Goal: Task Accomplishment & Management: Complete application form

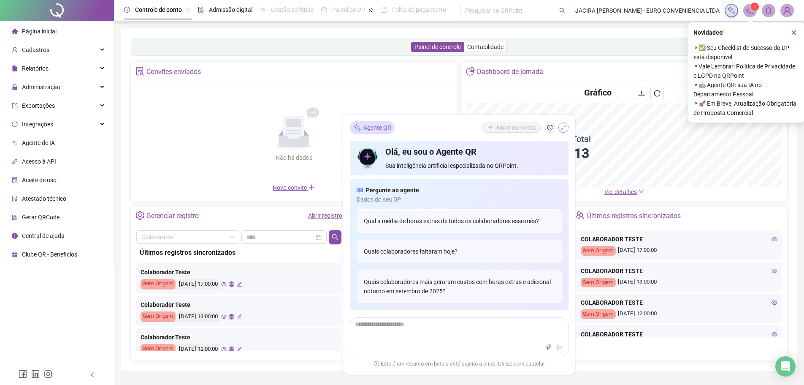
click at [563, 129] on icon "shrink" at bounding box center [564, 128] width 6 height 6
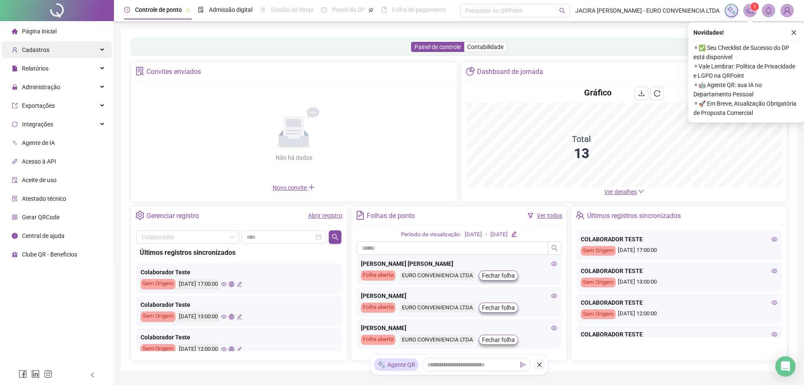
click at [46, 52] on span "Cadastros" at bounding box center [35, 49] width 27 height 7
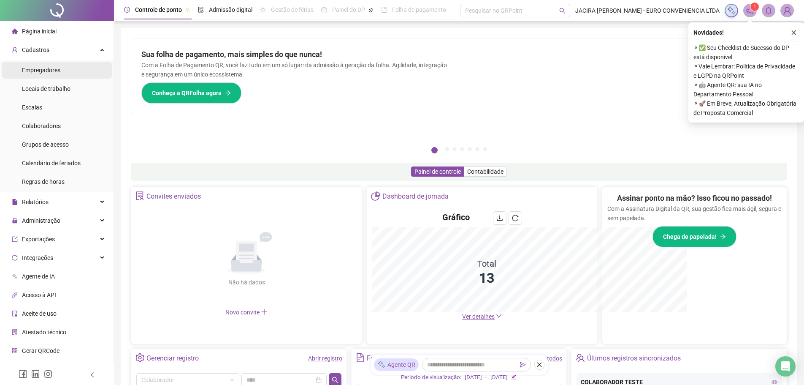
click at [53, 72] on span "Empregadores" at bounding box center [41, 70] width 38 height 7
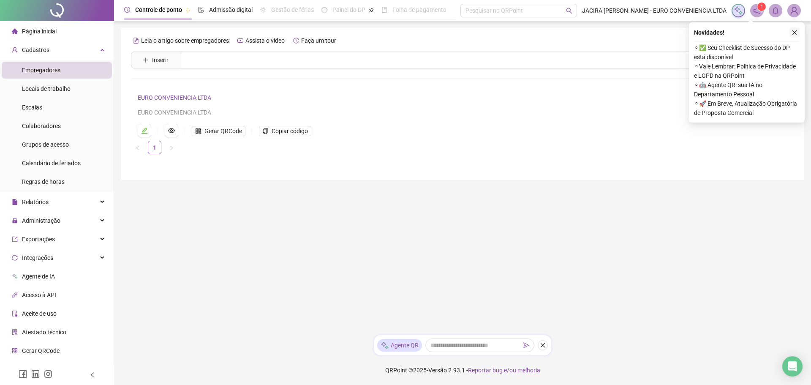
click at [795, 33] on icon "close" at bounding box center [794, 33] width 6 height 6
click at [795, 33] on div "Leia o artigo sobre empregadores Assista o vídeo Faça um tour Inserir Nenhum re…" at bounding box center [462, 104] width 683 height 152
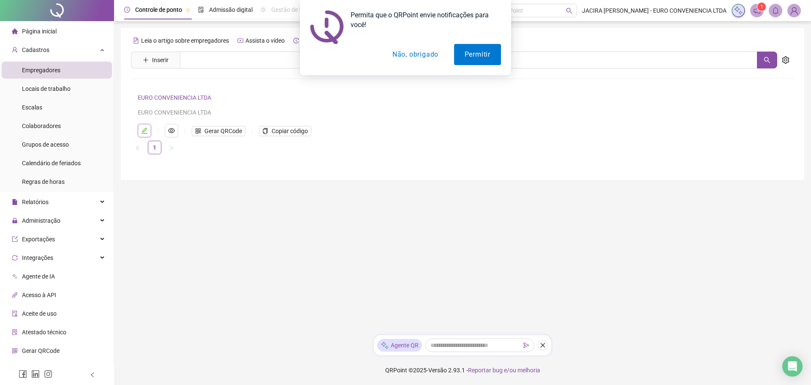
click at [143, 130] on icon "edit" at bounding box center [144, 131] width 6 height 6
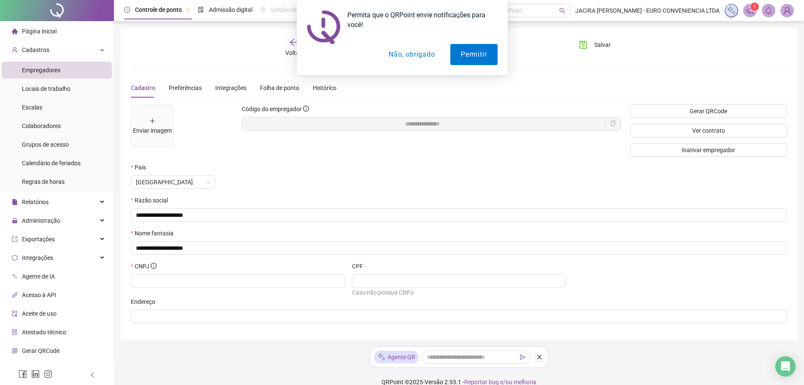
click at [408, 55] on button "Não, obrigado" at bounding box center [411, 54] width 67 height 21
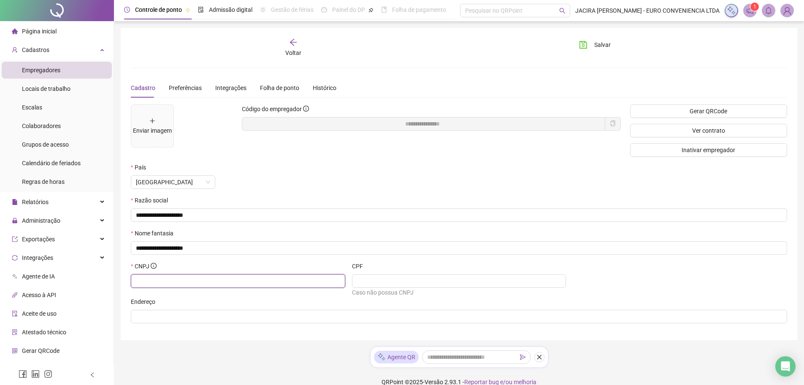
click at [184, 282] on input "text" at bounding box center [237, 280] width 203 height 9
click at [149, 282] on input "text" at bounding box center [237, 280] width 203 height 9
type input "**********"
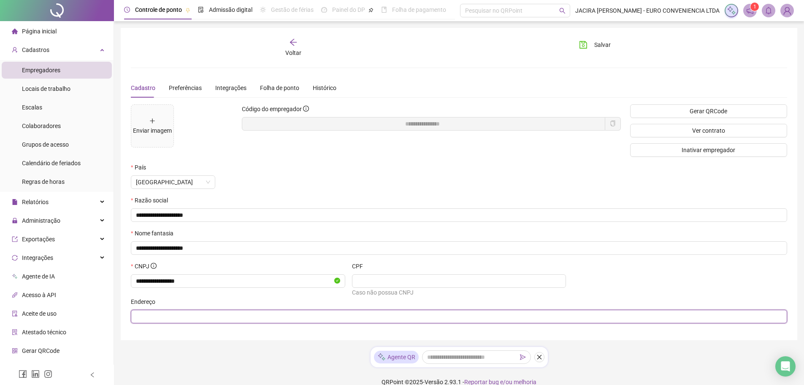
click at [152, 318] on input "text" at bounding box center [458, 316] width 645 height 9
type input "**********"
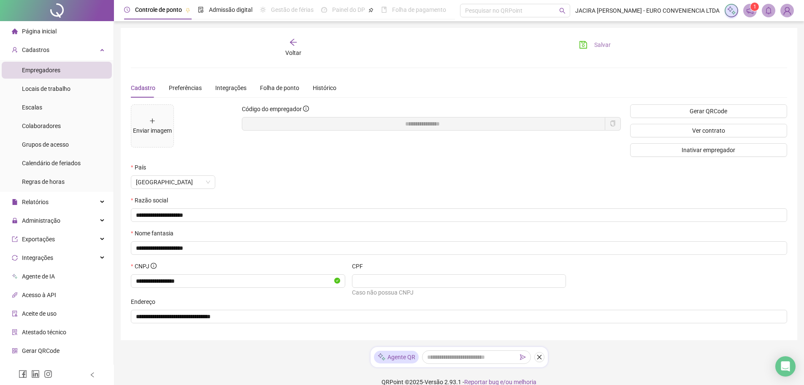
click at [604, 46] on span "Salvar" at bounding box center [603, 44] width 16 height 9
click at [53, 90] on span "Locais de trabalho" at bounding box center [46, 88] width 49 height 7
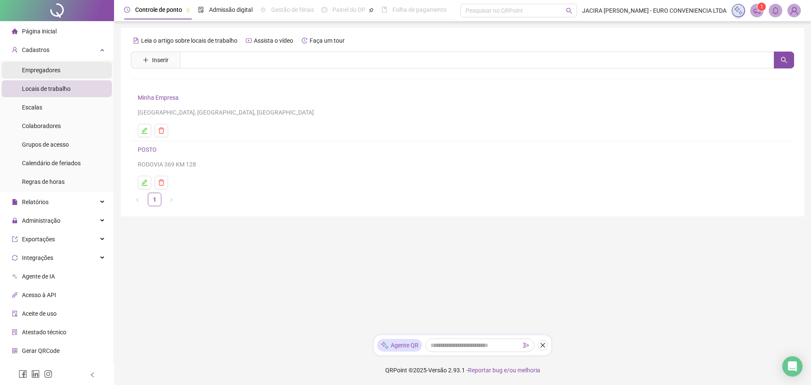
click at [40, 67] on span "Empregadores" at bounding box center [41, 70] width 38 height 7
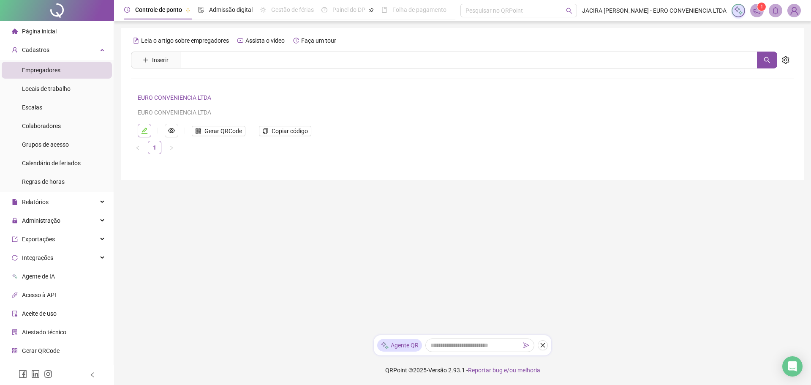
click at [145, 130] on icon "edit" at bounding box center [144, 131] width 6 height 6
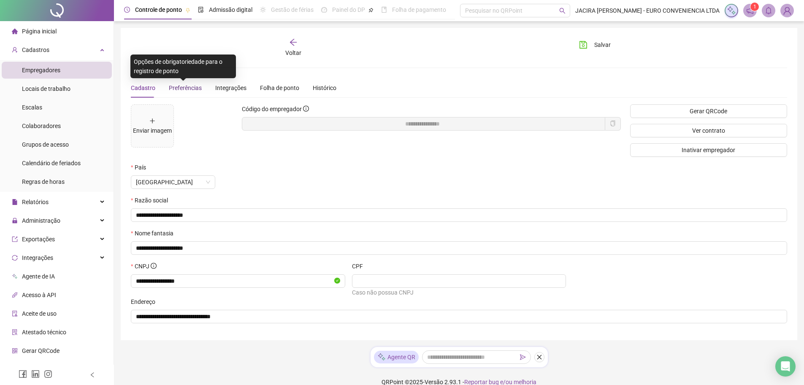
click at [184, 90] on span "Preferências" at bounding box center [185, 87] width 33 height 7
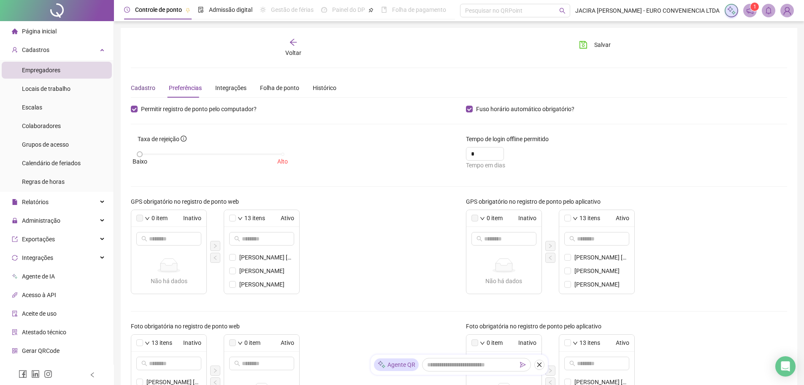
click at [141, 87] on div "Cadastro" at bounding box center [143, 87] width 24 height 9
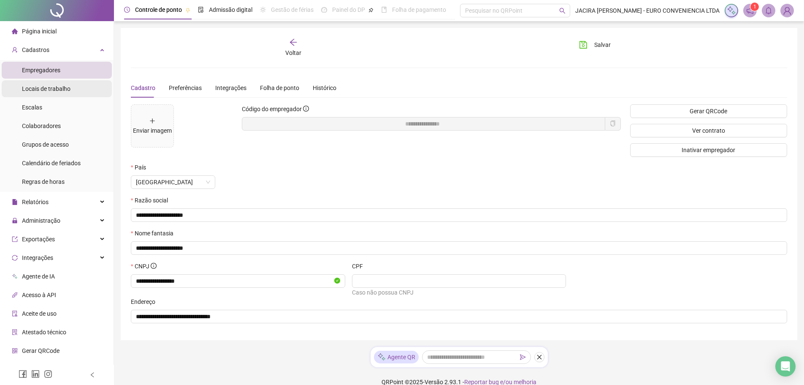
click at [49, 88] on span "Locais de trabalho" at bounding box center [46, 88] width 49 height 7
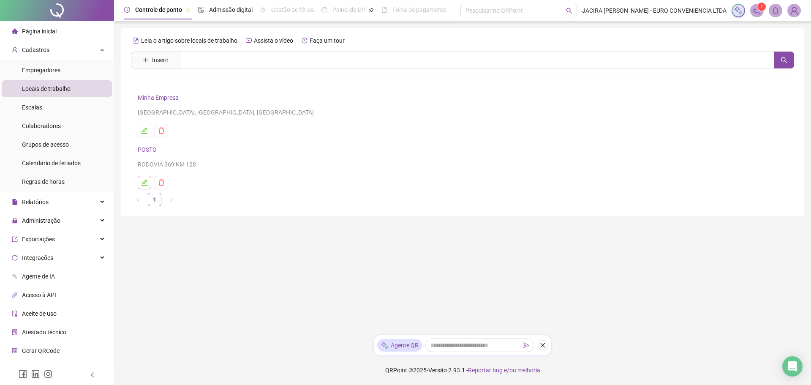
click at [143, 183] on icon "edit" at bounding box center [144, 182] width 7 height 7
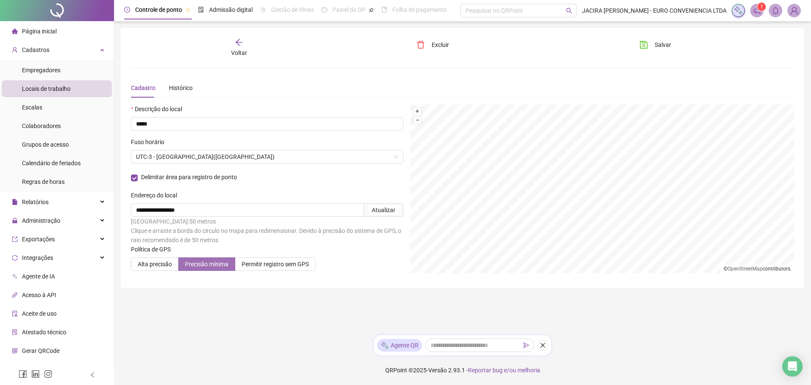
click at [208, 267] on span "Precisão mínima" at bounding box center [206, 264] width 43 height 7
click at [236, 53] on span "Voltar" at bounding box center [239, 52] width 16 height 7
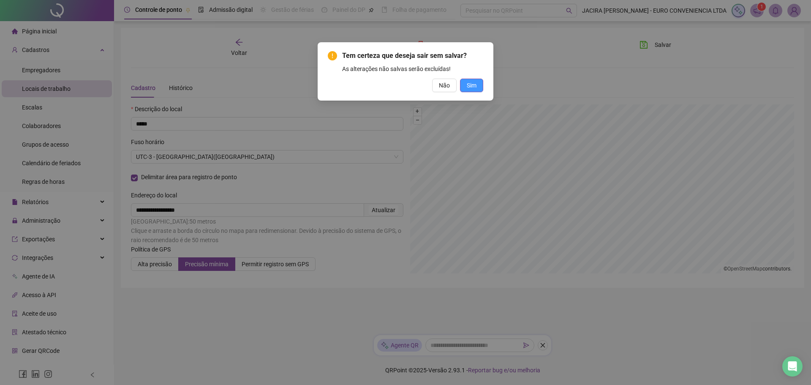
click at [472, 87] on span "Sim" at bounding box center [472, 85] width 10 height 9
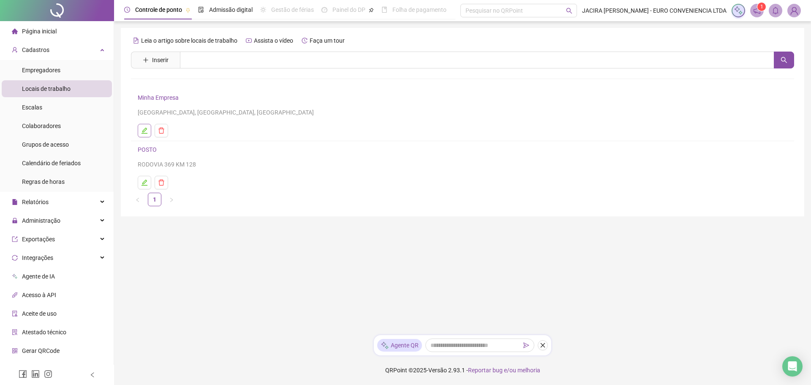
click at [144, 131] on icon "edit" at bounding box center [144, 131] width 6 height 6
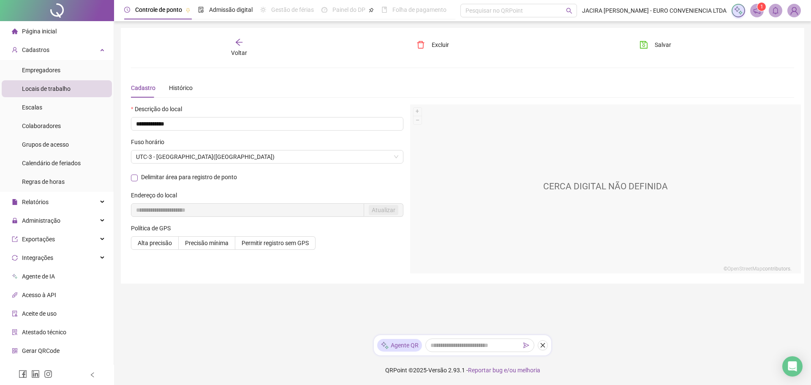
click at [141, 181] on label "Delimitar área para registro de ponto" at bounding box center [185, 177] width 109 height 7
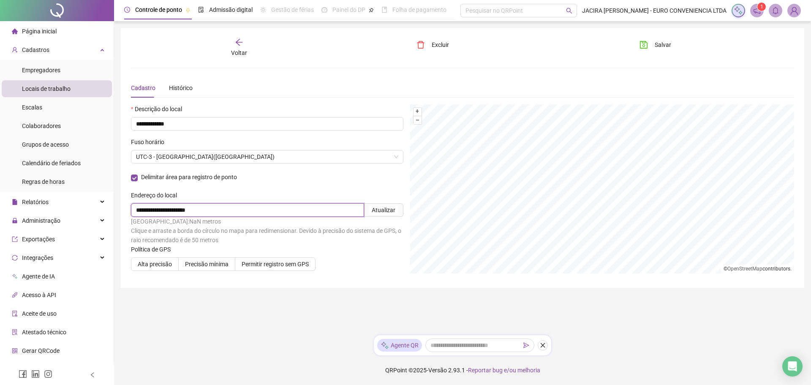
click at [42, 212] on div "**********" at bounding box center [405, 192] width 811 height 385
type input "**********"
click at [205, 267] on span "Precisão mínima" at bounding box center [206, 264] width 43 height 7
click at [384, 209] on div "Atualizar" at bounding box center [384, 209] width 24 height 9
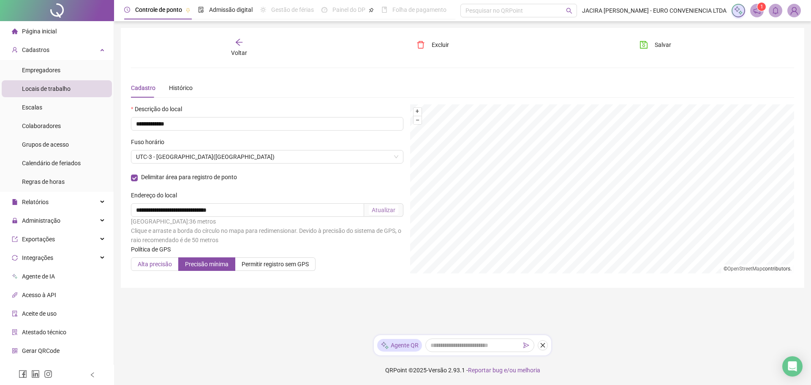
click at [158, 263] on span "Alta precisão" at bounding box center [155, 264] width 34 height 7
click at [204, 266] on span "Precisão mínima" at bounding box center [206, 264] width 43 height 7
click at [250, 264] on span "Permitir registro sem GPS" at bounding box center [275, 264] width 67 height 7
click at [216, 266] on span "Precisão mínima" at bounding box center [206, 264] width 43 height 7
click at [384, 209] on div "Atualizar" at bounding box center [384, 209] width 24 height 9
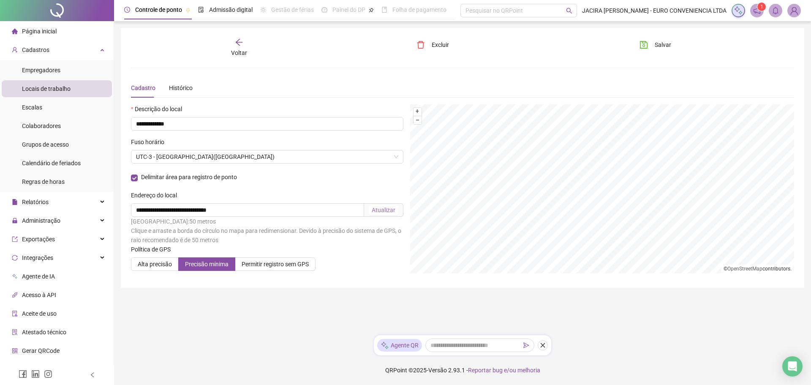
click at [240, 57] on div "Voltar" at bounding box center [239, 47] width 105 height 19
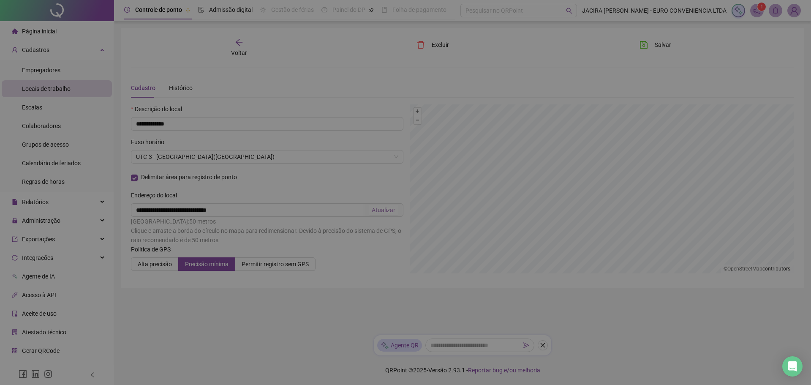
click at [240, 57] on div "Tem certeza que deseja sair sem salvar? As alterações não salvas serão excluída…" at bounding box center [405, 192] width 811 height 385
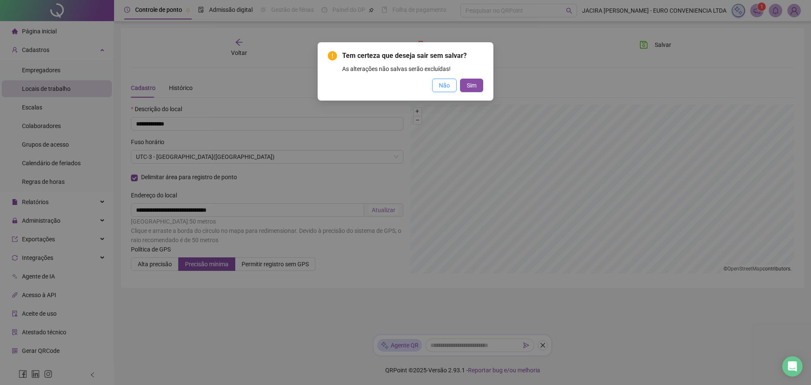
click at [445, 88] on span "Não" at bounding box center [444, 85] width 11 height 9
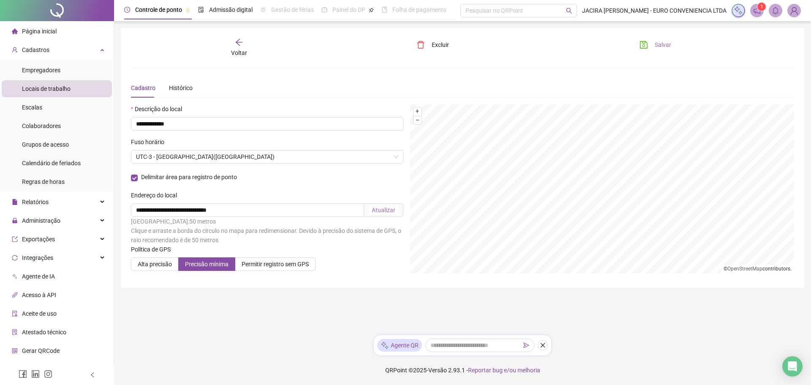
click at [665, 46] on span "Salvar" at bounding box center [662, 44] width 16 height 9
click at [237, 46] on div "Voltar" at bounding box center [239, 47] width 105 height 19
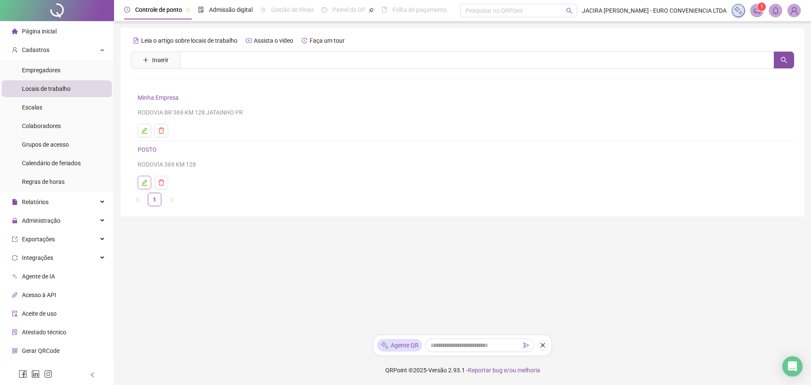
click at [143, 182] on icon "edit" at bounding box center [144, 182] width 7 height 7
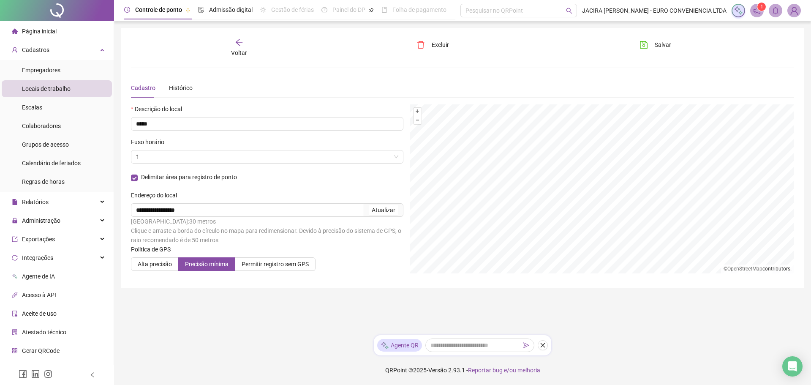
click at [242, 50] on span "Voltar" at bounding box center [239, 52] width 16 height 7
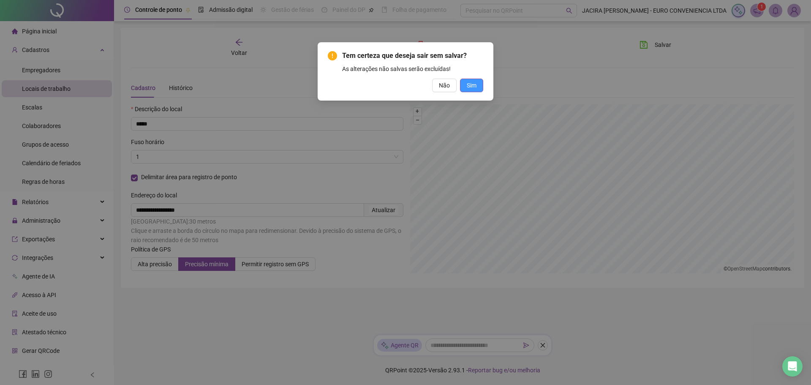
click at [481, 85] on button "Sim" at bounding box center [471, 86] width 23 height 14
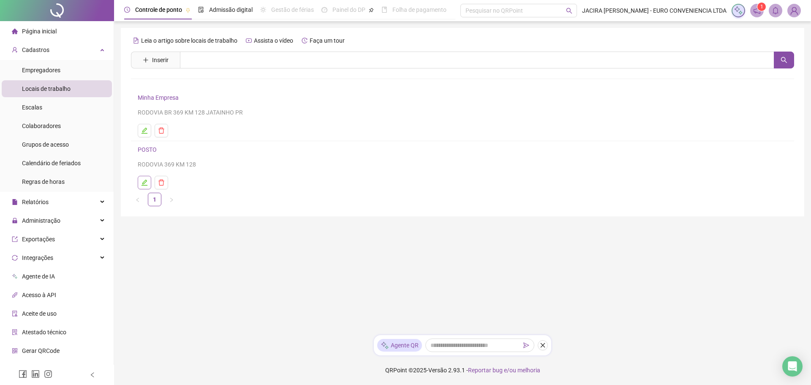
click at [144, 179] on icon "edit" at bounding box center [144, 182] width 7 height 7
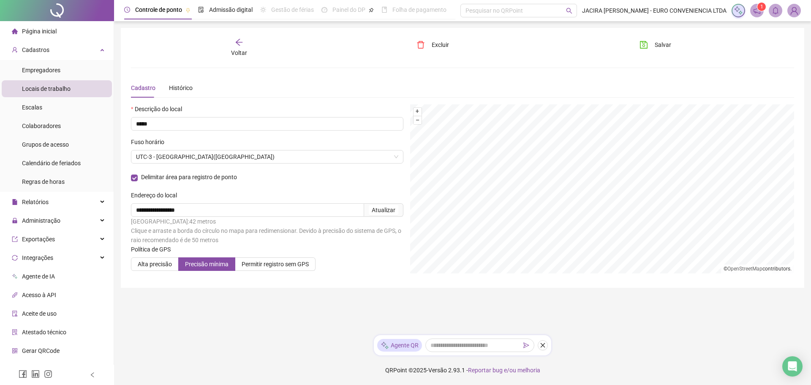
click at [240, 46] on icon "arrow-left" at bounding box center [239, 42] width 8 height 8
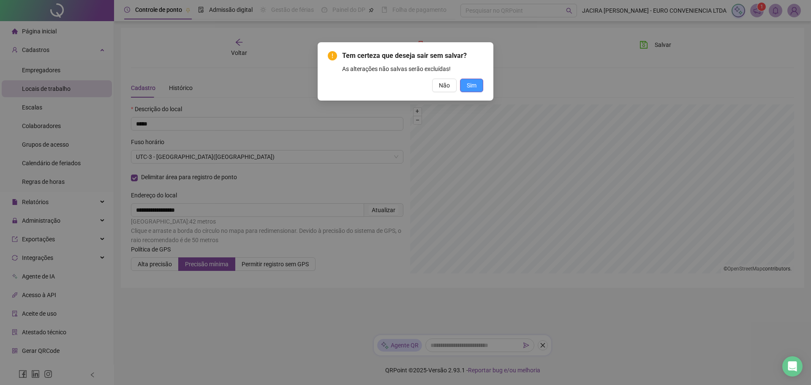
click at [467, 84] on span "Sim" at bounding box center [472, 85] width 10 height 9
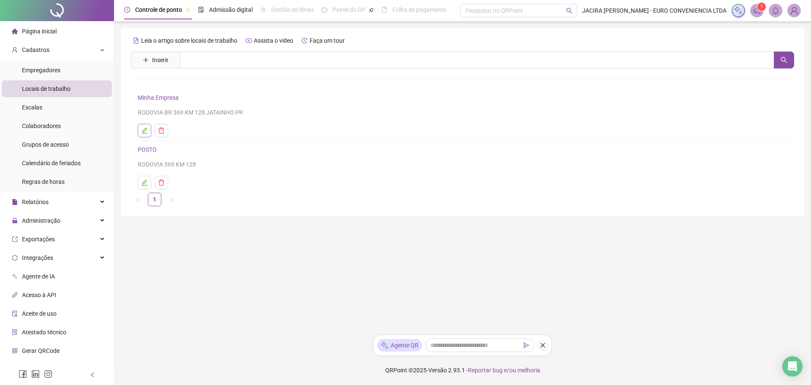
click at [145, 132] on icon "edit" at bounding box center [144, 130] width 7 height 7
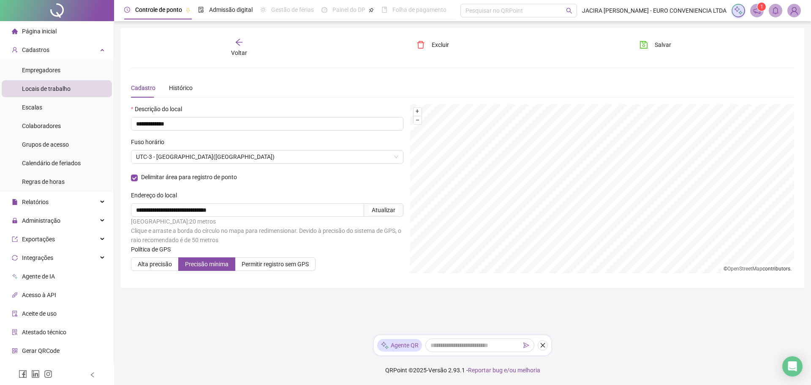
click at [238, 43] on icon "arrow-left" at bounding box center [239, 42] width 7 height 7
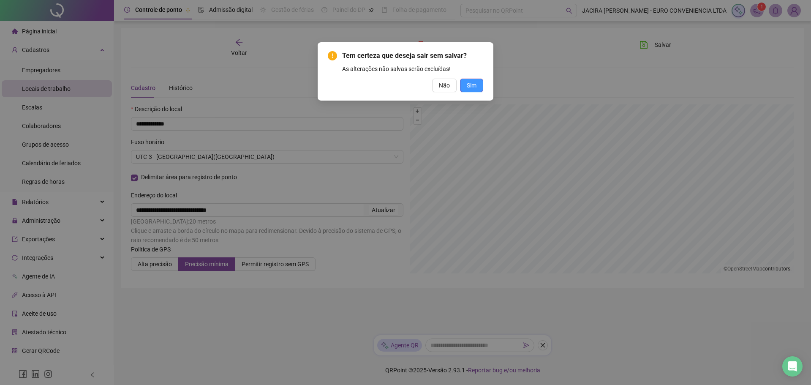
click at [470, 86] on span "Sim" at bounding box center [472, 85] width 10 height 9
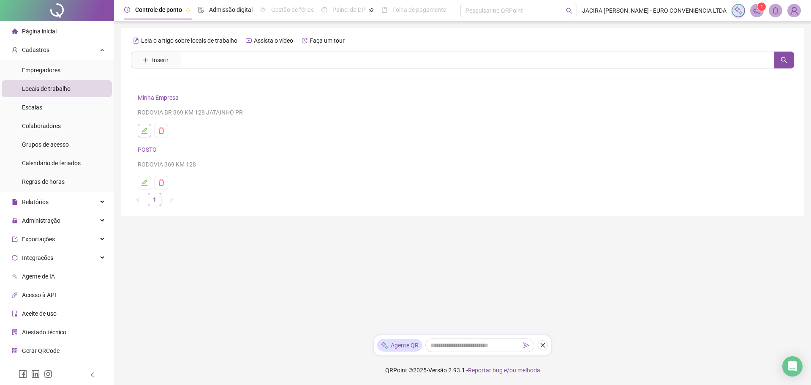
click at [141, 131] on icon "edit" at bounding box center [144, 130] width 7 height 7
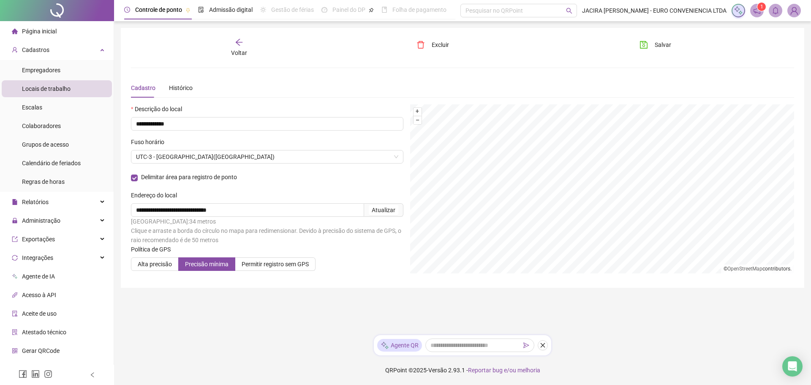
click at [242, 55] on span "Voltar" at bounding box center [239, 52] width 16 height 7
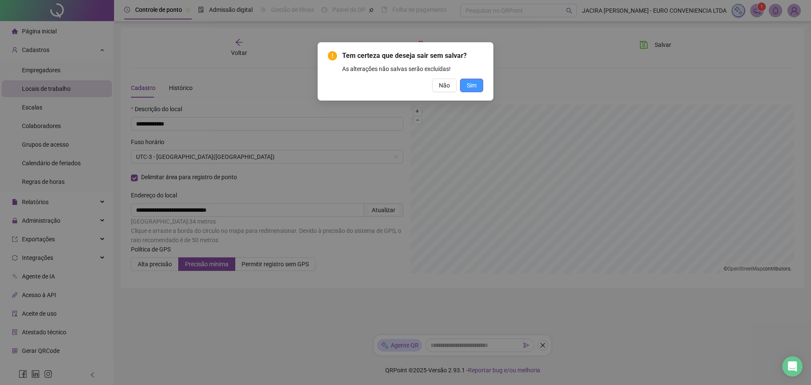
click at [473, 86] on span "Sim" at bounding box center [472, 85] width 10 height 9
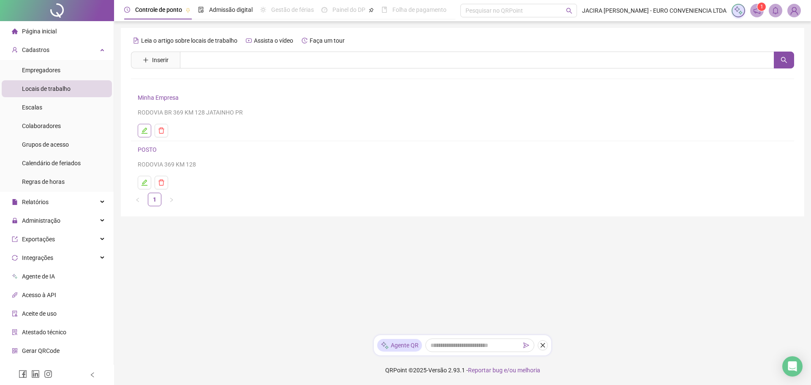
click at [144, 132] on icon "edit" at bounding box center [144, 130] width 7 height 7
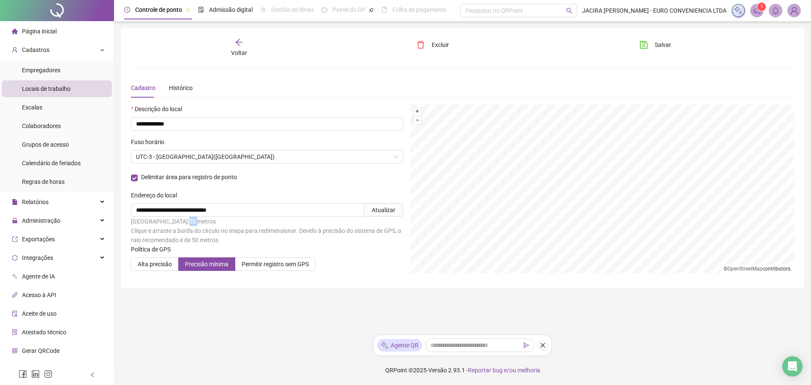
drag, startPoint x: 180, startPoint y: 220, endPoint x: 189, endPoint y: 220, distance: 9.3
click at [189, 220] on div "[GEOGRAPHIC_DATA]: 50 metros Clique e arraste a borda do círculo no mapa para r…" at bounding box center [267, 231] width 272 height 28
click at [151, 262] on span "Alta precisão" at bounding box center [155, 264] width 34 height 7
click at [203, 266] on span "Precisão mínima" at bounding box center [206, 264] width 43 height 7
click at [665, 46] on span "Salvar" at bounding box center [662, 44] width 16 height 9
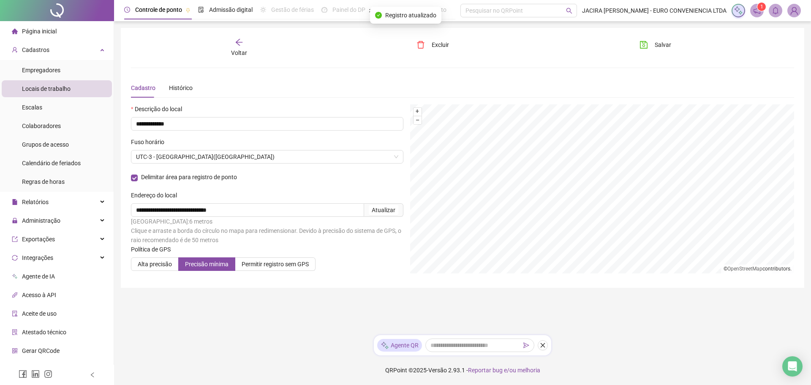
click at [243, 46] on icon "arrow-left" at bounding box center [239, 42] width 8 height 8
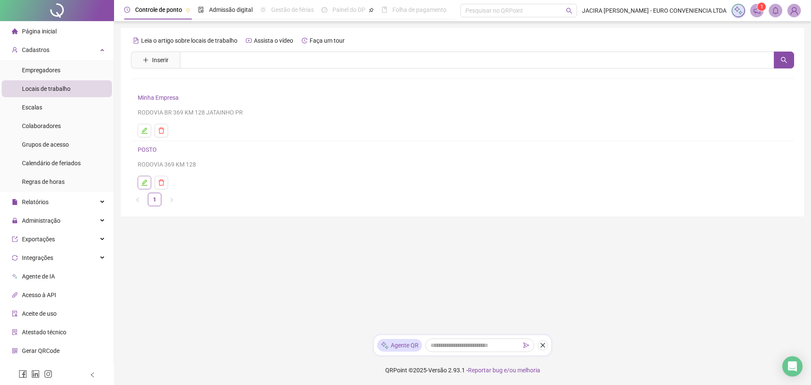
click at [144, 184] on icon "edit" at bounding box center [144, 182] width 7 height 7
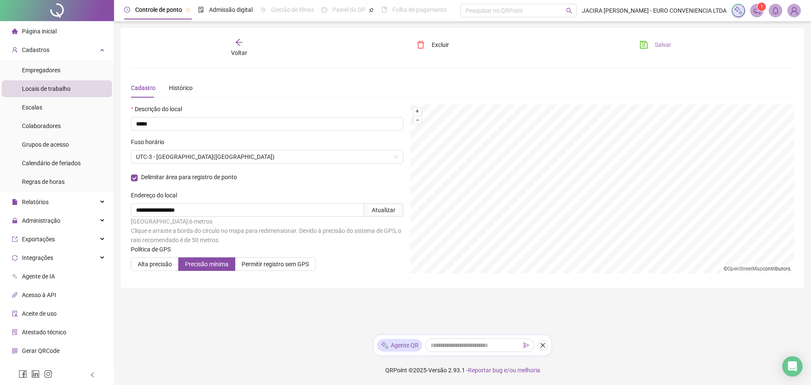
click at [664, 42] on span "Salvar" at bounding box center [662, 44] width 16 height 9
click at [237, 48] on div "Voltar" at bounding box center [239, 47] width 105 height 19
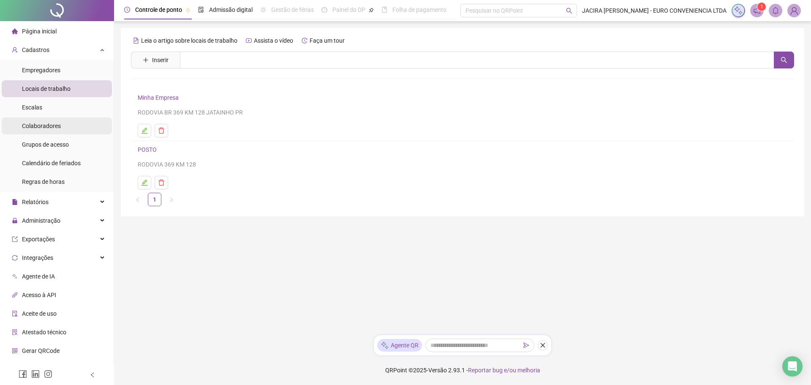
click at [32, 122] on span "Colaboradores" at bounding box center [41, 125] width 39 height 7
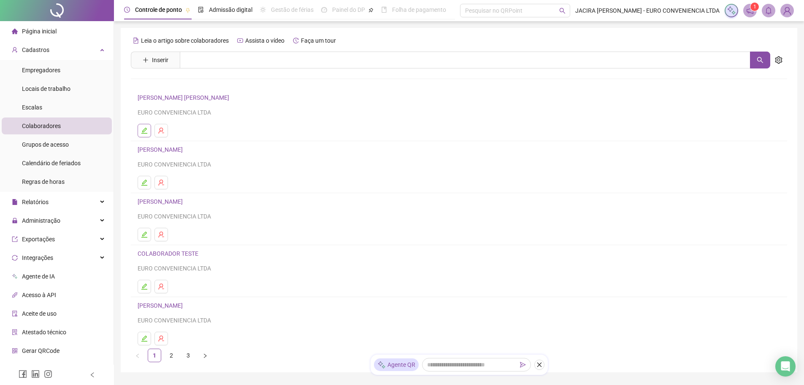
click at [140, 132] on button "button" at bounding box center [145, 131] width 14 height 14
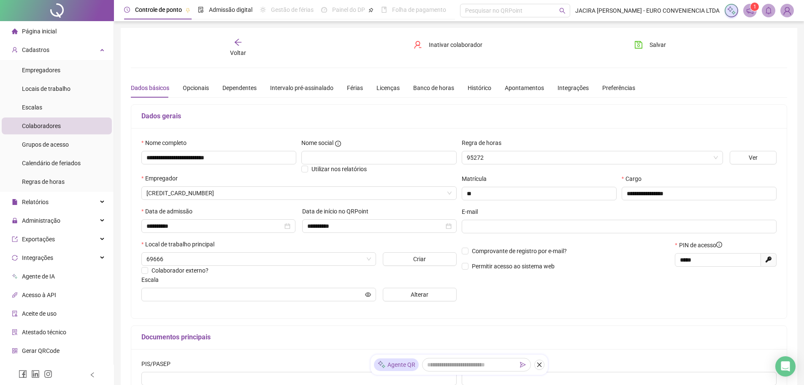
type input "**********"
click at [341, 261] on span "POSTO" at bounding box center [259, 258] width 225 height 13
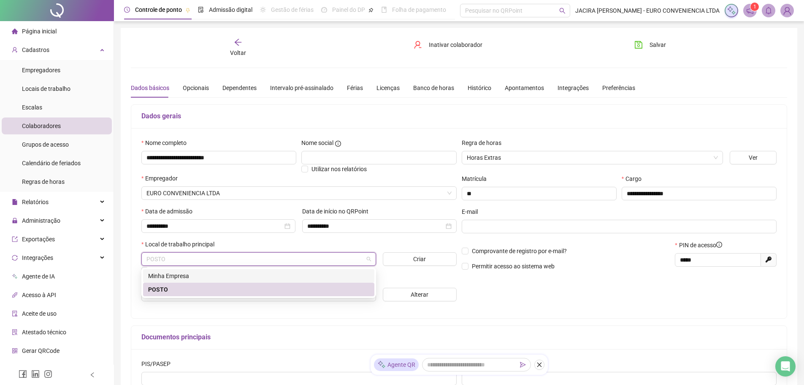
click at [202, 277] on div "Minha Empresa" at bounding box center [258, 275] width 221 height 9
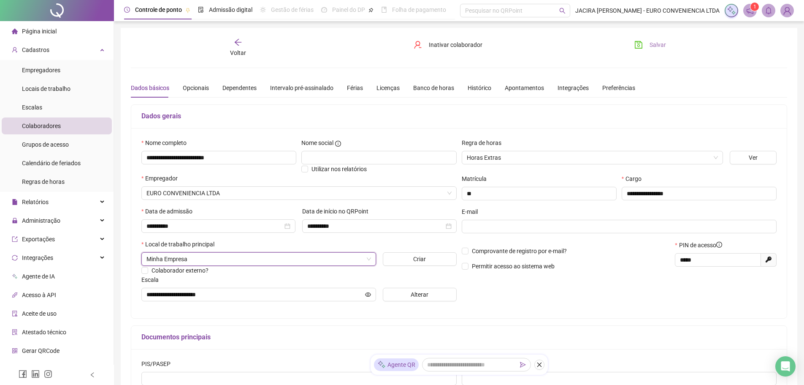
click at [652, 44] on span "Salvar" at bounding box center [658, 44] width 16 height 9
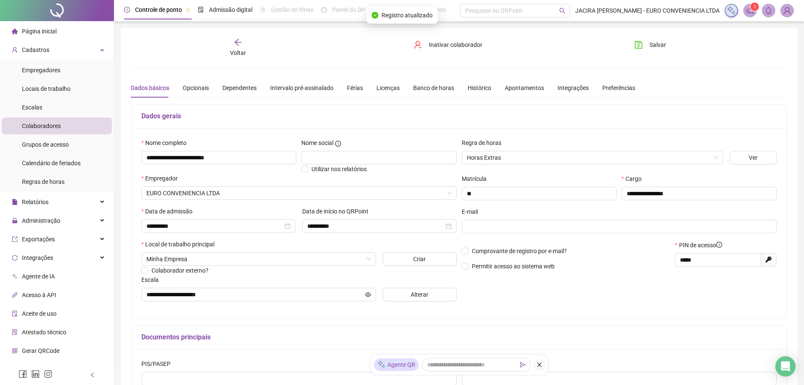
click at [239, 47] on div "Voltar" at bounding box center [238, 47] width 104 height 19
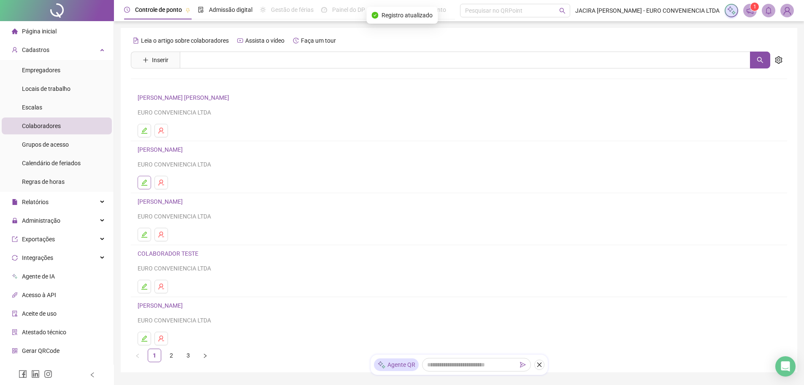
click at [145, 185] on icon "edit" at bounding box center [144, 182] width 7 height 7
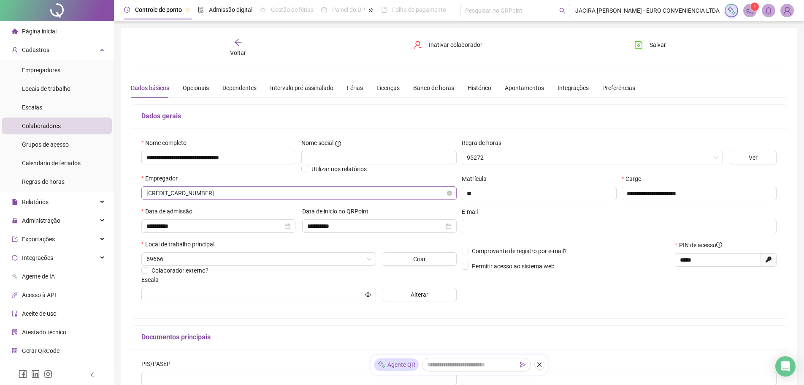
type input "**********"
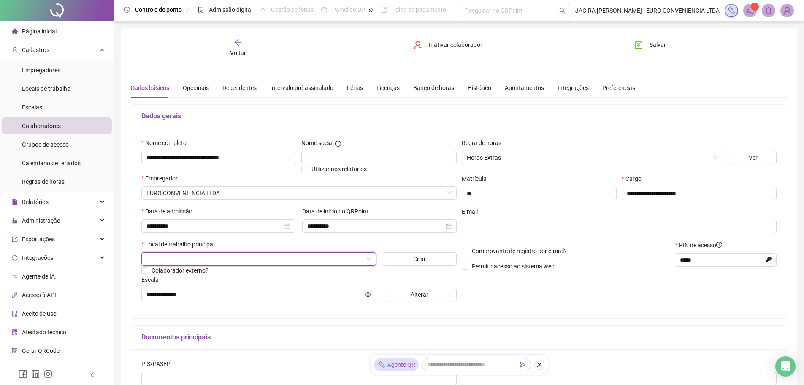
drag, startPoint x: 368, startPoint y: 258, endPoint x: 358, endPoint y: 260, distance: 10.3
click at [368, 258] on span at bounding box center [259, 258] width 225 height 13
click at [174, 277] on div "Minha Empresa" at bounding box center [258, 275] width 221 height 9
click at [644, 41] on button "Salvar" at bounding box center [650, 45] width 44 height 14
click at [239, 47] on div "Voltar" at bounding box center [238, 47] width 104 height 19
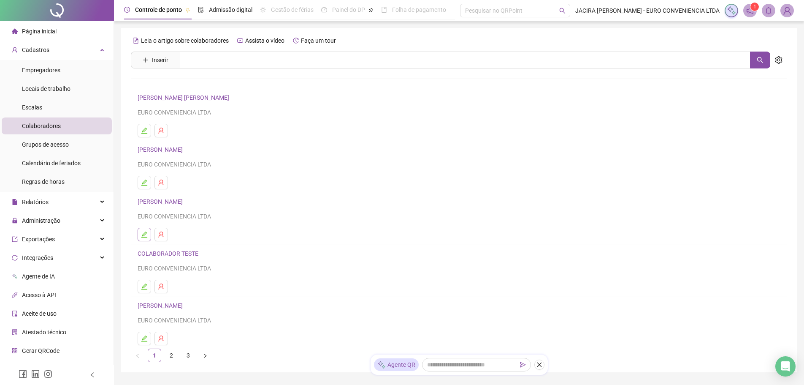
click at [141, 232] on icon "edit" at bounding box center [144, 234] width 7 height 7
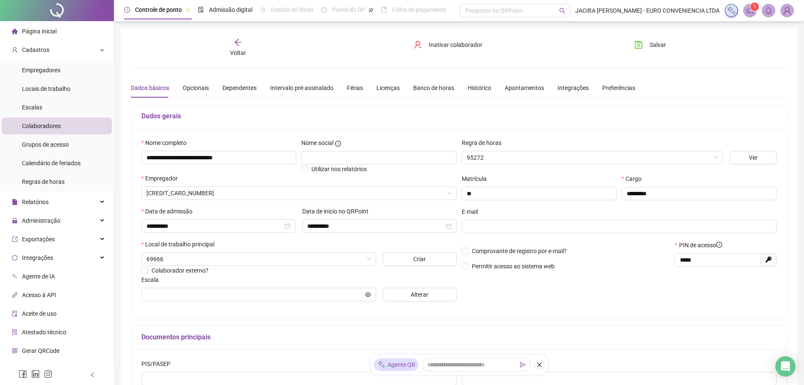
type input "**********"
click at [365, 259] on span "POSTO" at bounding box center [259, 258] width 225 height 13
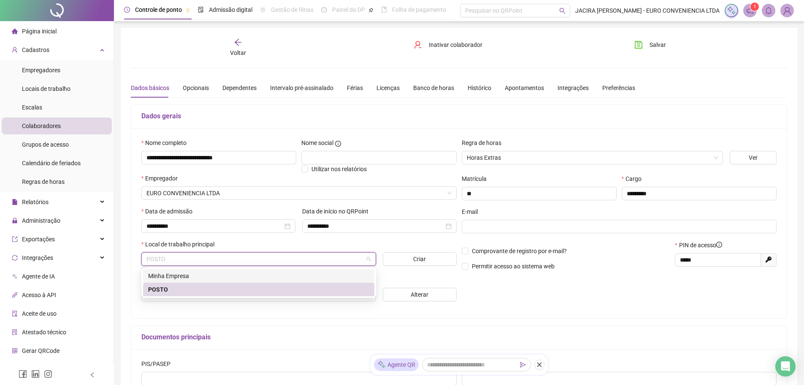
click at [238, 271] on div "Minha Empresa" at bounding box center [258, 275] width 221 height 9
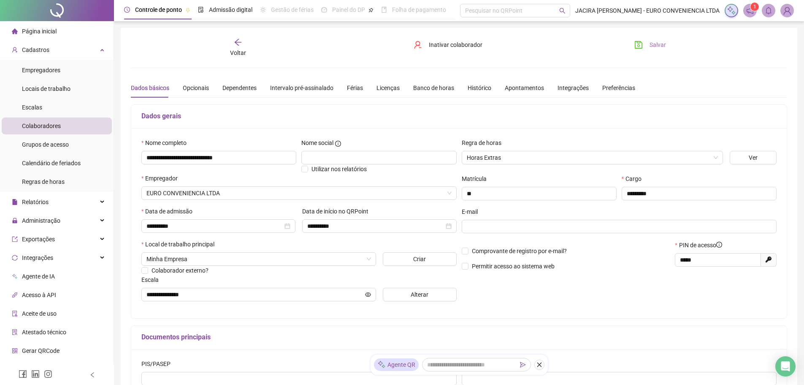
click at [662, 44] on span "Salvar" at bounding box center [658, 44] width 16 height 9
click at [236, 49] on span "Voltar" at bounding box center [238, 52] width 16 height 7
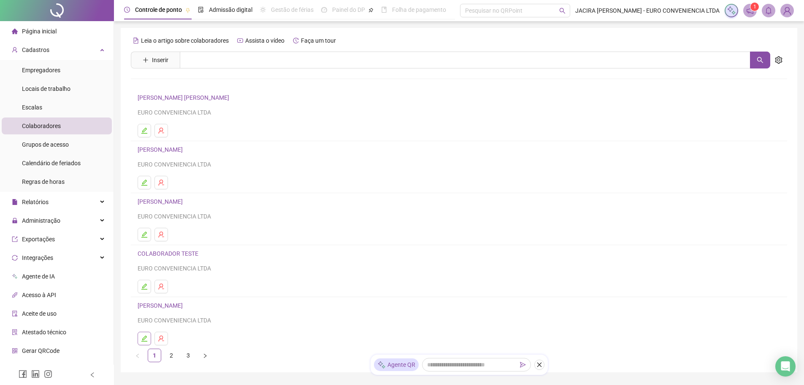
click at [145, 335] on icon "edit" at bounding box center [144, 338] width 7 height 7
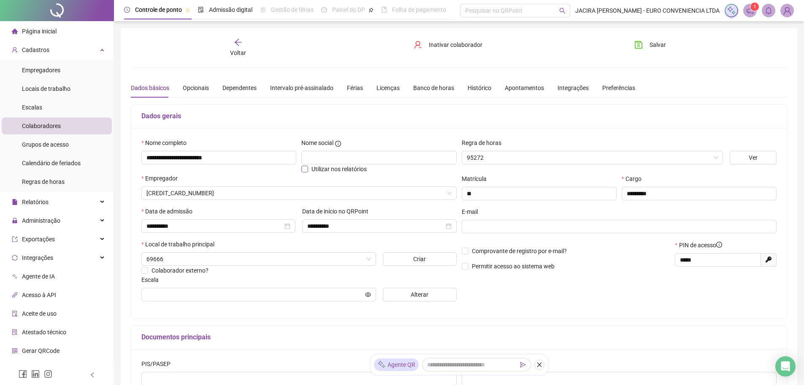
type input "**********"
click at [189, 258] on span "POSTO" at bounding box center [259, 258] width 225 height 13
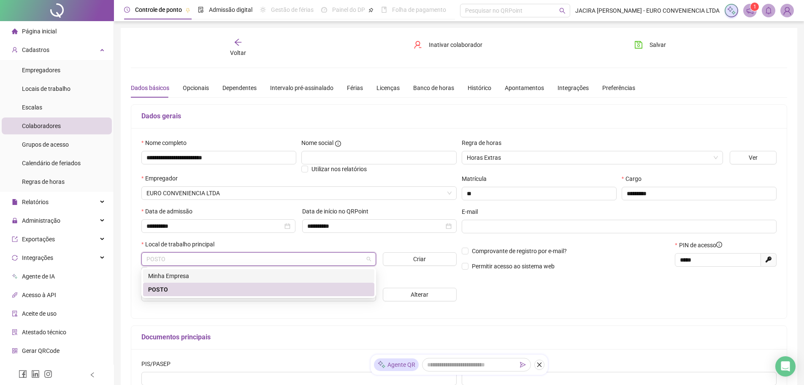
click at [185, 277] on div "Minha Empresa" at bounding box center [258, 275] width 221 height 9
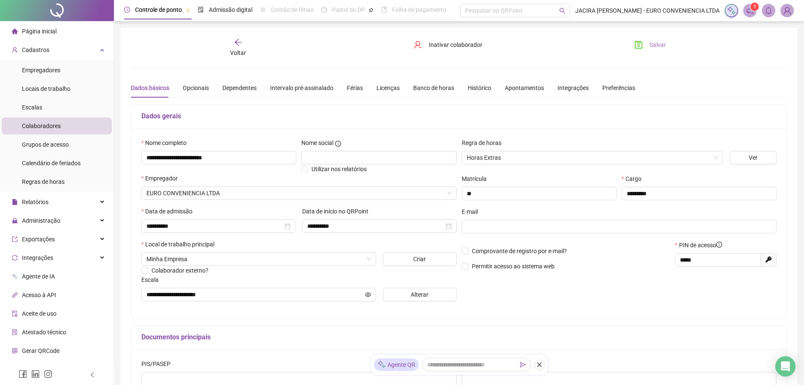
click at [648, 43] on button "Salvar" at bounding box center [650, 45] width 44 height 14
click at [238, 46] on icon "arrow-left" at bounding box center [238, 42] width 8 height 8
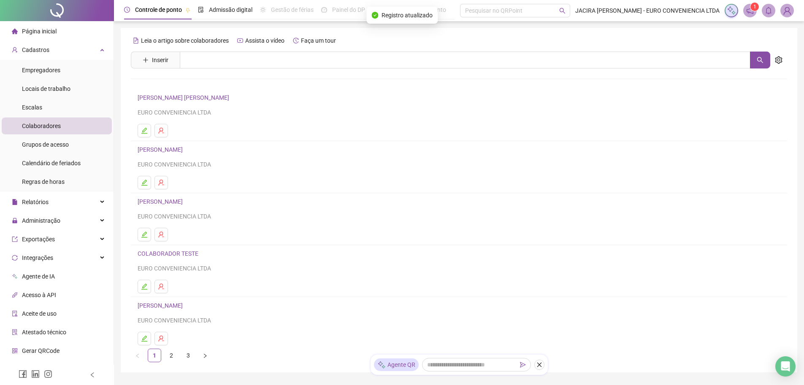
scroll to position [42, 0]
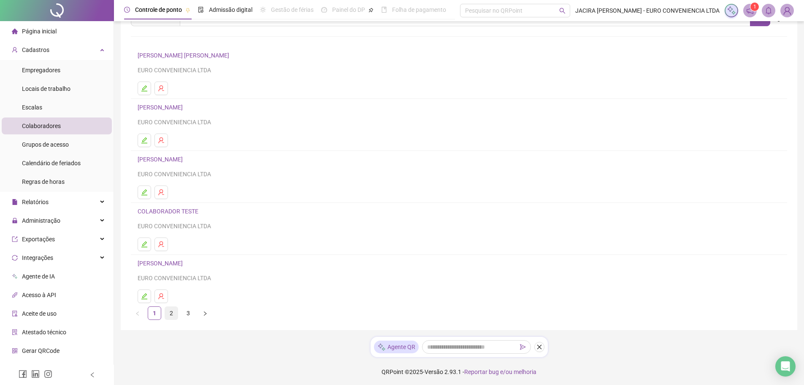
click at [173, 314] on link "2" at bounding box center [171, 313] width 13 height 13
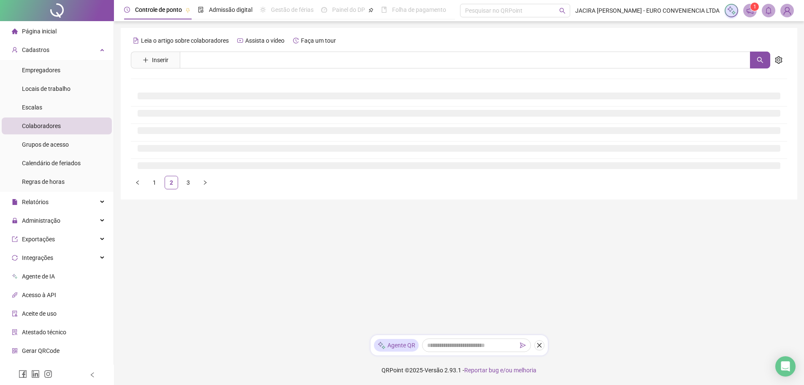
scroll to position [0, 0]
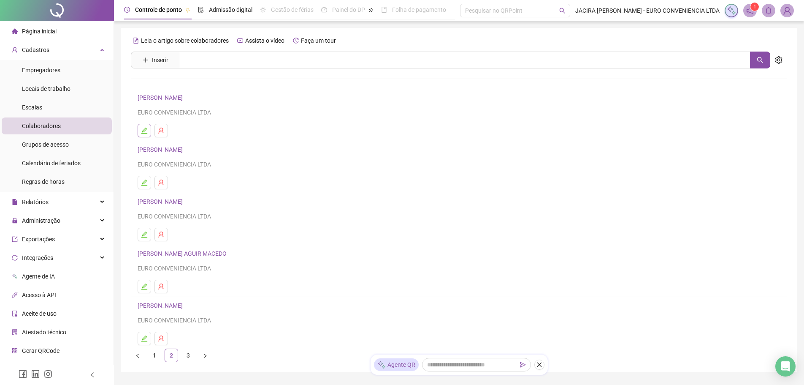
click at [145, 132] on icon "edit" at bounding box center [144, 130] width 7 height 7
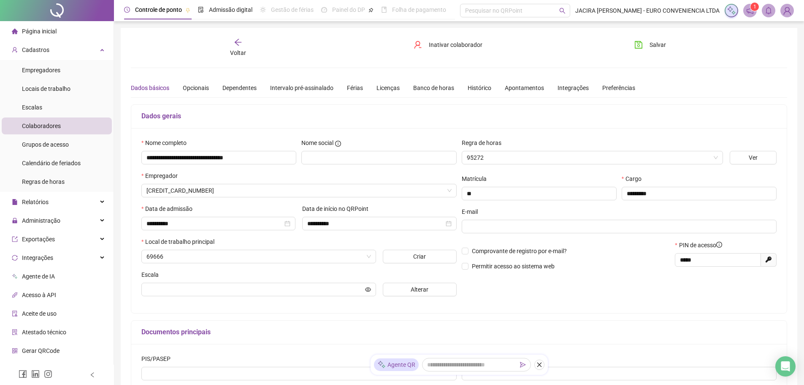
type input "**********"
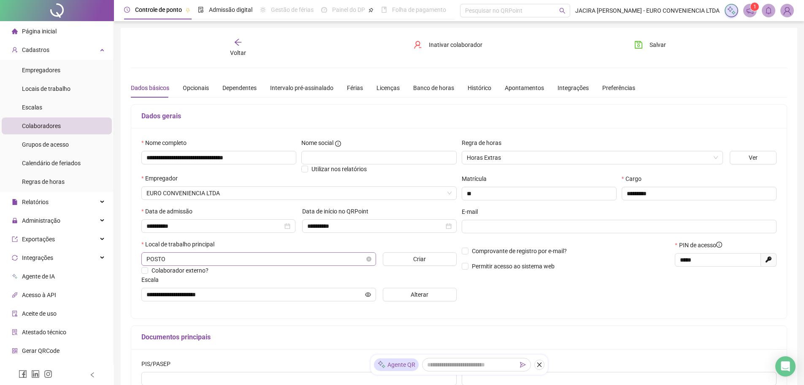
click at [276, 259] on span "POSTO" at bounding box center [259, 258] width 225 height 13
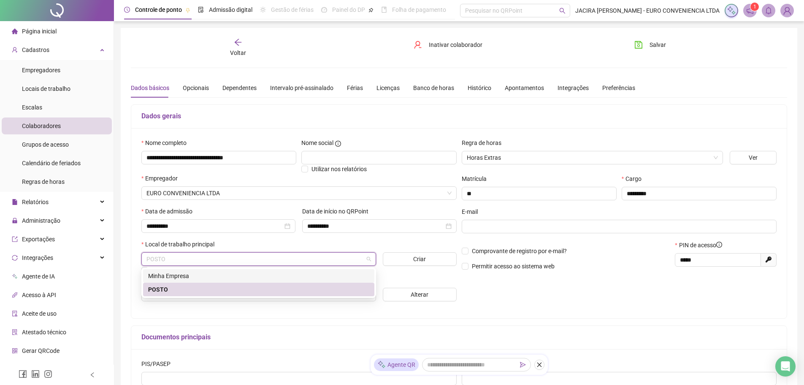
click at [214, 276] on div "Minha Empresa" at bounding box center [258, 275] width 221 height 9
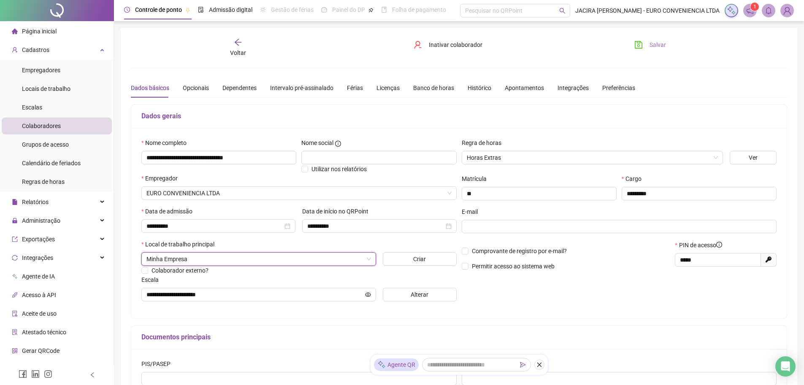
click at [655, 41] on span "Salvar" at bounding box center [658, 44] width 16 height 9
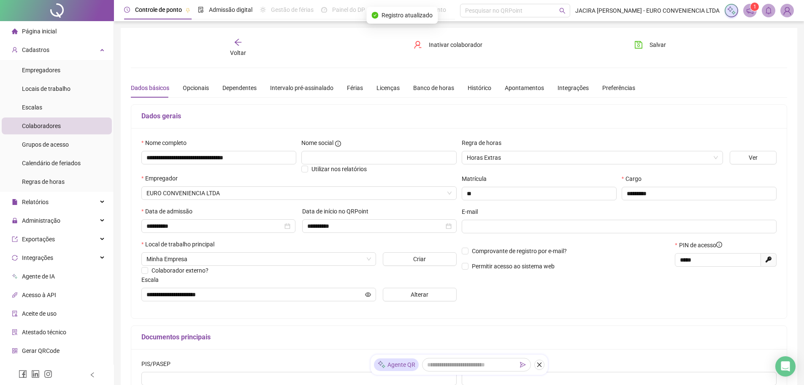
click at [240, 46] on icon "arrow-left" at bounding box center [238, 42] width 8 height 8
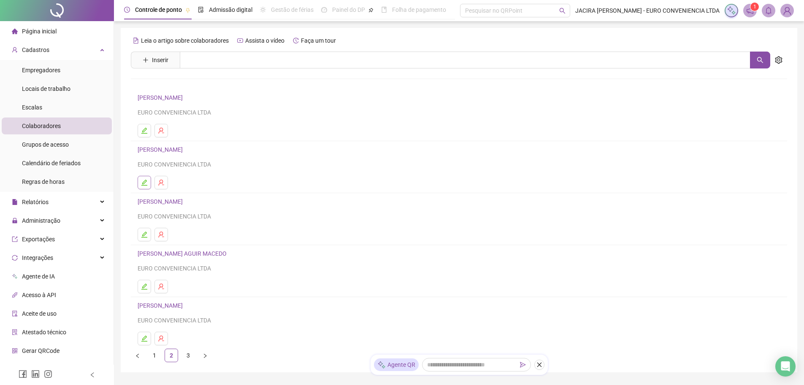
click at [143, 184] on icon "edit" at bounding box center [144, 182] width 6 height 6
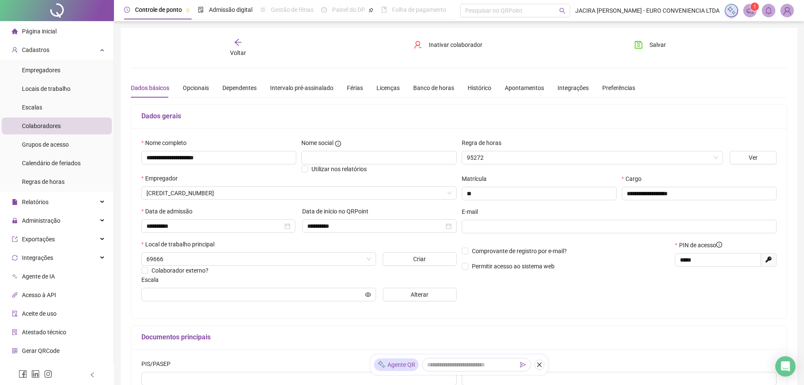
type input "**********"
click at [182, 261] on span "POSTO" at bounding box center [259, 258] width 225 height 13
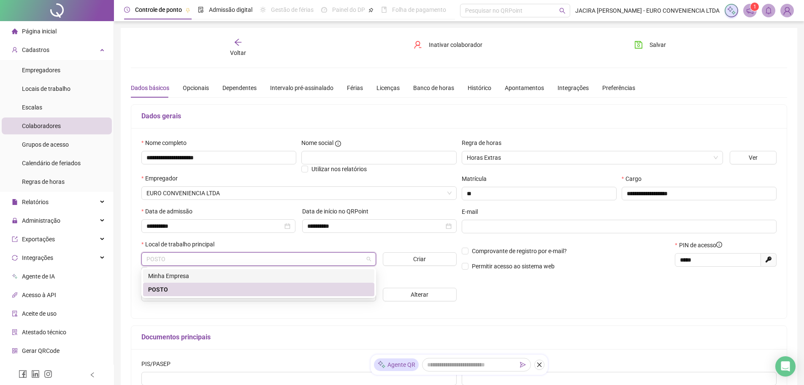
click at [171, 276] on div "Minha Empresa" at bounding box center [258, 275] width 221 height 9
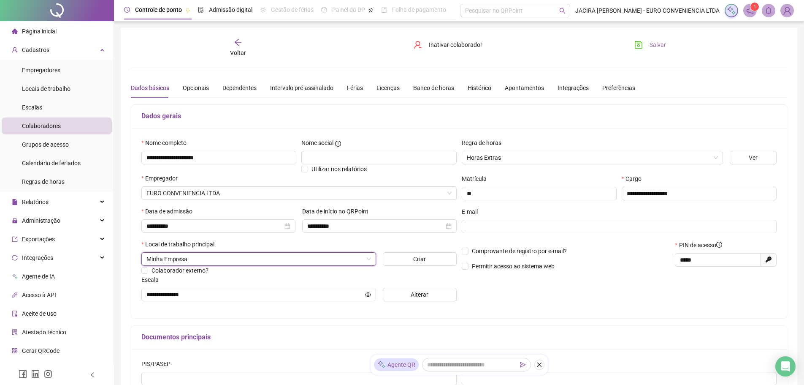
click at [655, 43] on span "Salvar" at bounding box center [658, 44] width 16 height 9
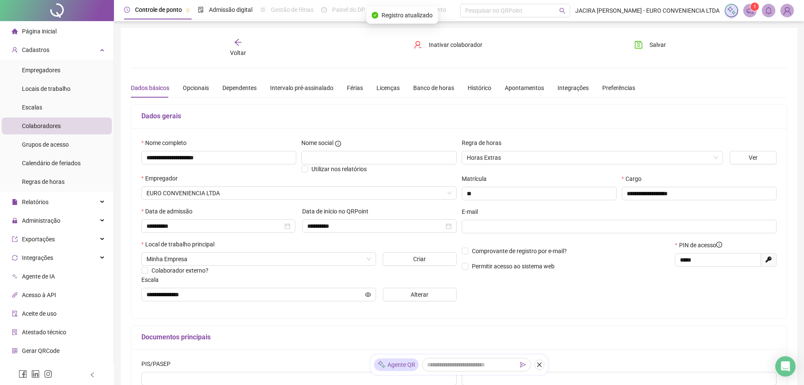
click at [244, 50] on span "Voltar" at bounding box center [238, 52] width 16 height 7
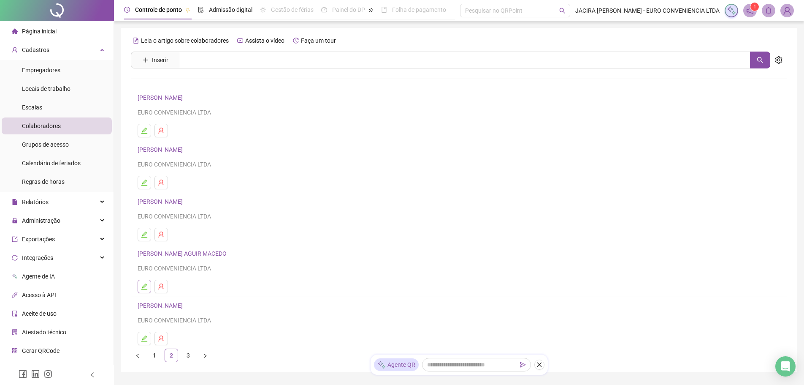
click at [142, 289] on icon "edit" at bounding box center [144, 286] width 6 height 6
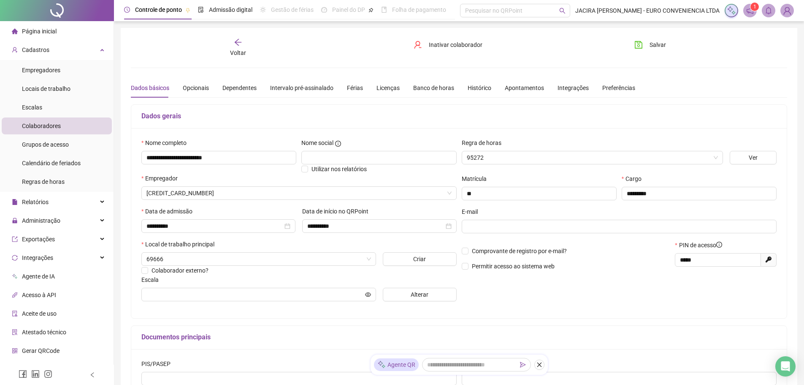
type input "**********"
click at [193, 258] on span "POSTO" at bounding box center [259, 258] width 225 height 13
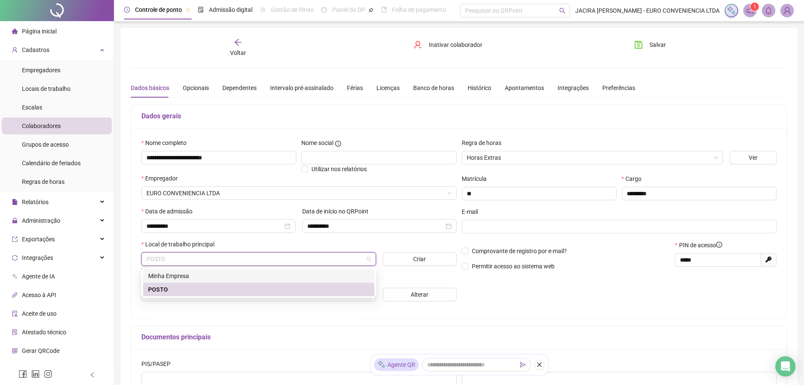
click at [176, 277] on div "Minha Empresa" at bounding box center [258, 275] width 221 height 9
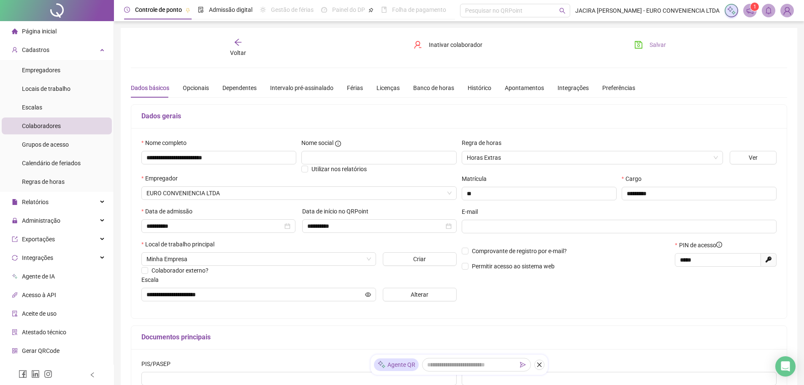
click at [657, 45] on span "Salvar" at bounding box center [658, 44] width 16 height 9
click at [236, 49] on span "Voltar" at bounding box center [238, 52] width 16 height 7
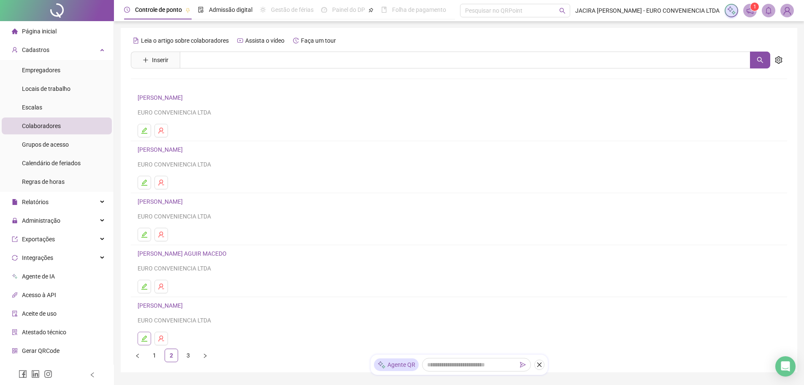
click at [147, 342] on button "button" at bounding box center [145, 338] width 14 height 14
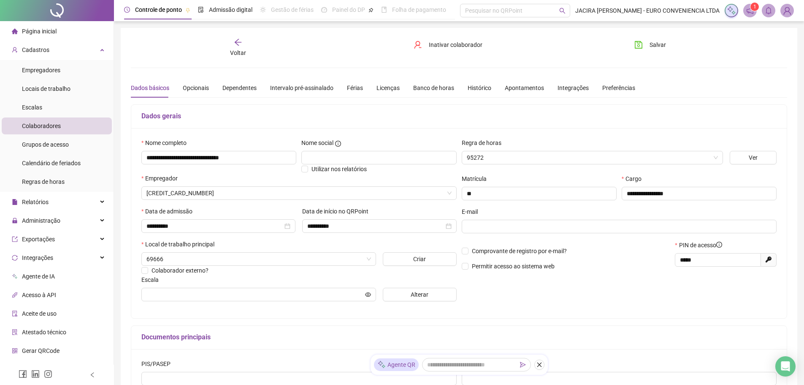
type input "**********"
click at [261, 260] on span "POSTO" at bounding box center [259, 258] width 225 height 13
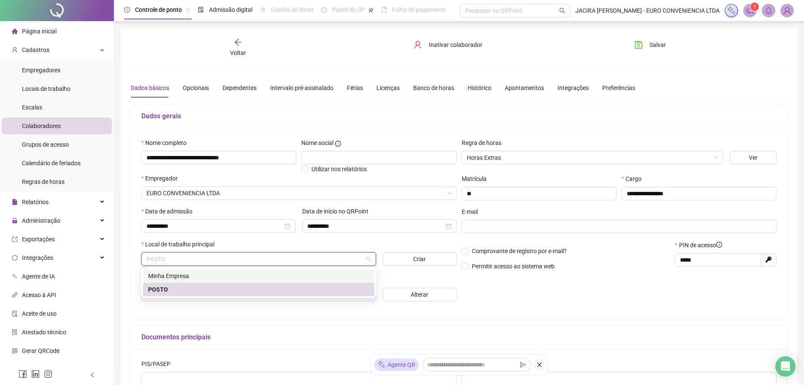
click at [222, 277] on div "Minha Empresa" at bounding box center [258, 275] width 221 height 9
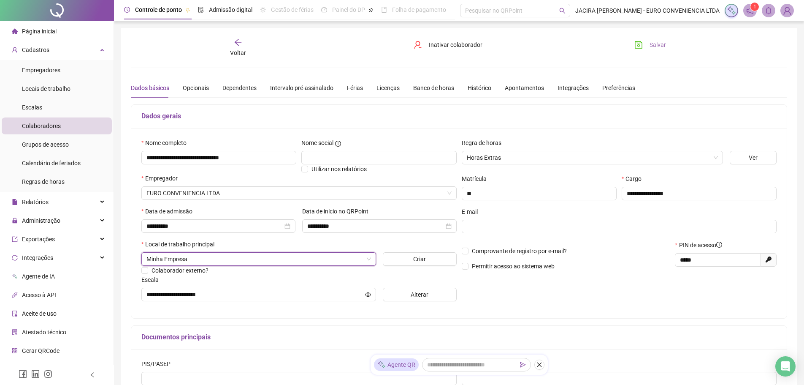
click at [661, 45] on span "Salvar" at bounding box center [658, 44] width 16 height 9
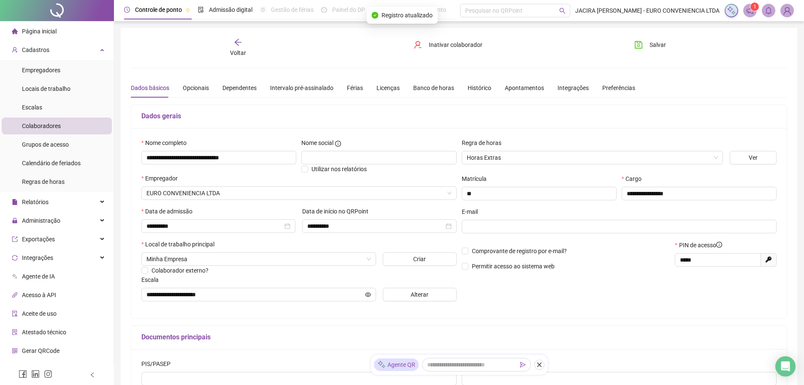
click at [236, 55] on span "Voltar" at bounding box center [238, 52] width 16 height 7
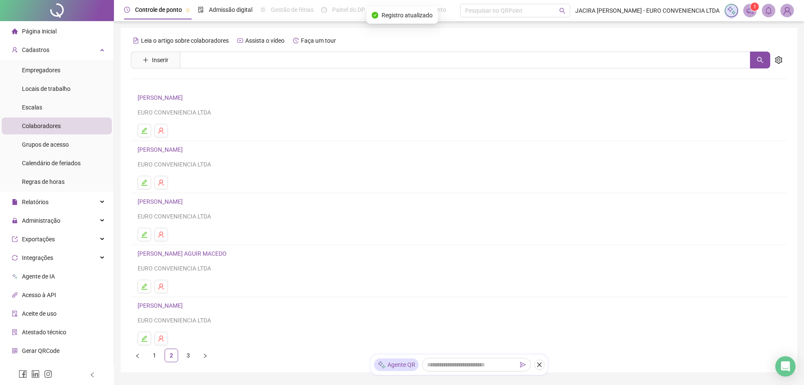
scroll to position [42, 0]
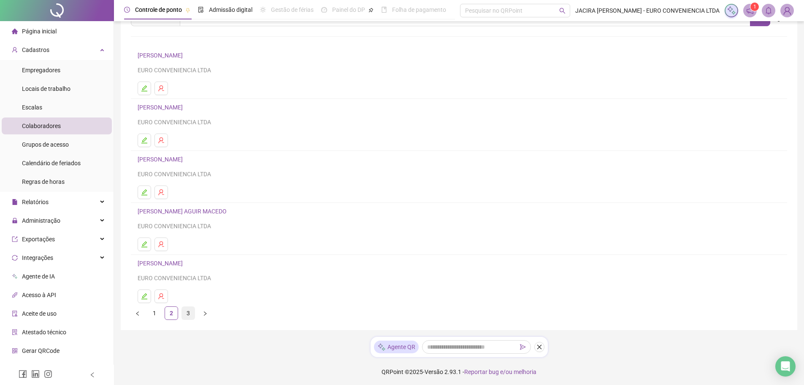
click at [186, 314] on link "3" at bounding box center [188, 313] width 13 height 13
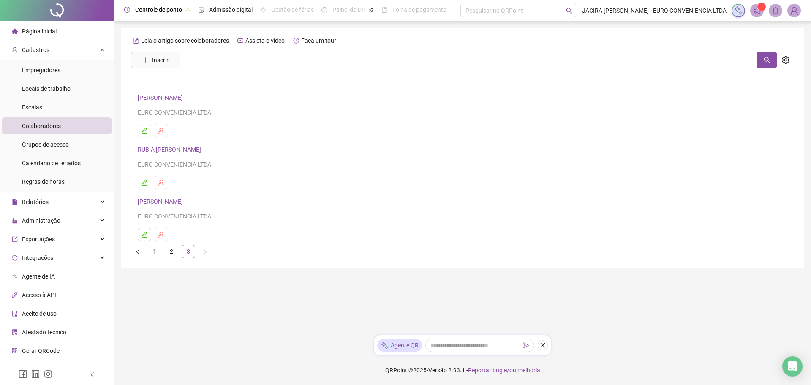
click at [143, 233] on icon "edit" at bounding box center [144, 234] width 7 height 7
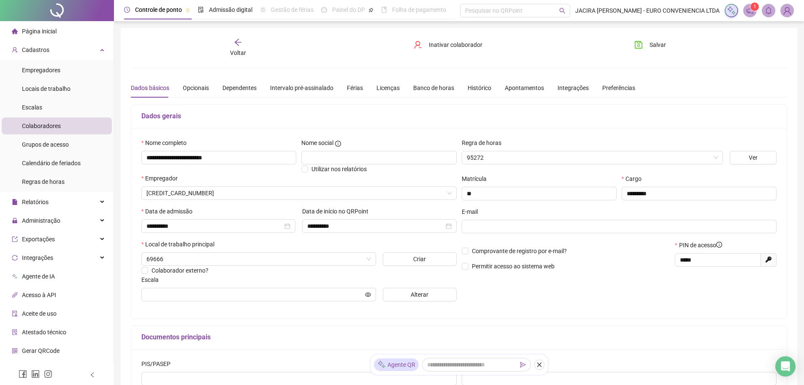
type input "**********"
click at [211, 262] on span "POSTO" at bounding box center [259, 258] width 225 height 13
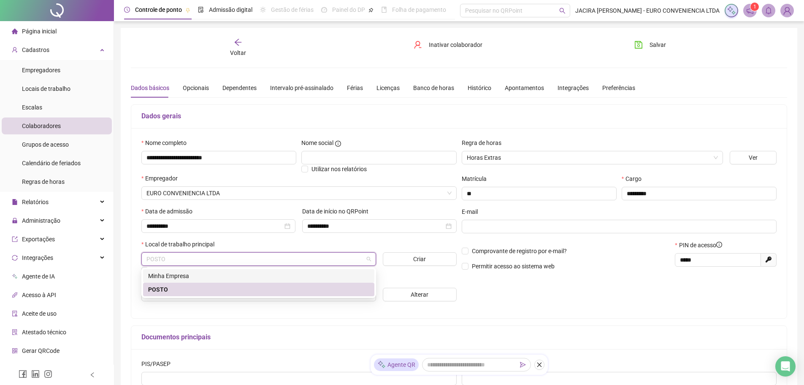
click at [207, 276] on div "Minha Empresa" at bounding box center [258, 275] width 221 height 9
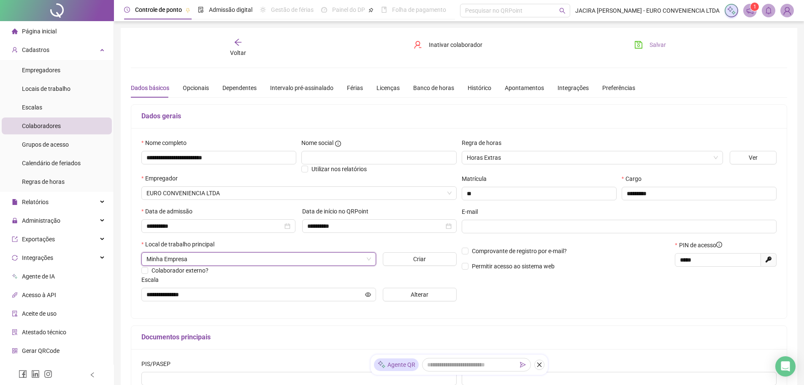
click at [660, 43] on span "Salvar" at bounding box center [658, 44] width 16 height 9
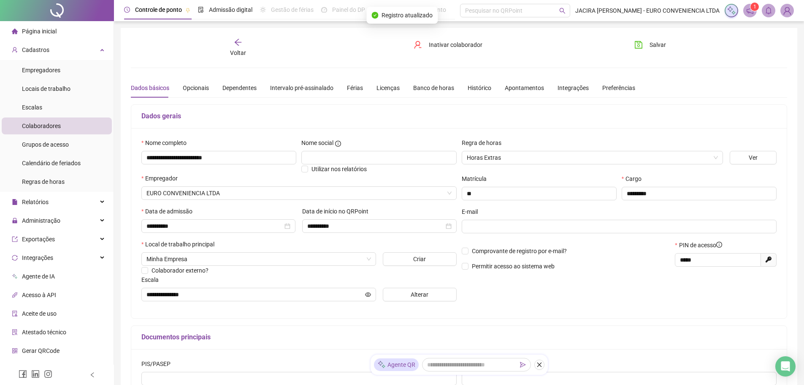
click at [237, 45] on icon "arrow-left" at bounding box center [238, 42] width 8 height 8
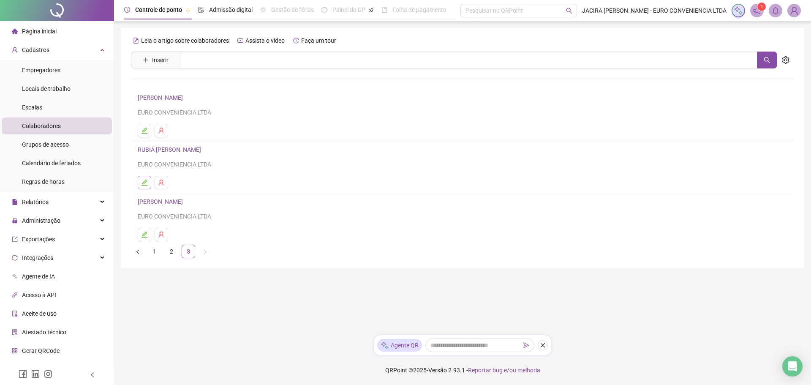
click at [146, 184] on icon "edit" at bounding box center [144, 182] width 7 height 7
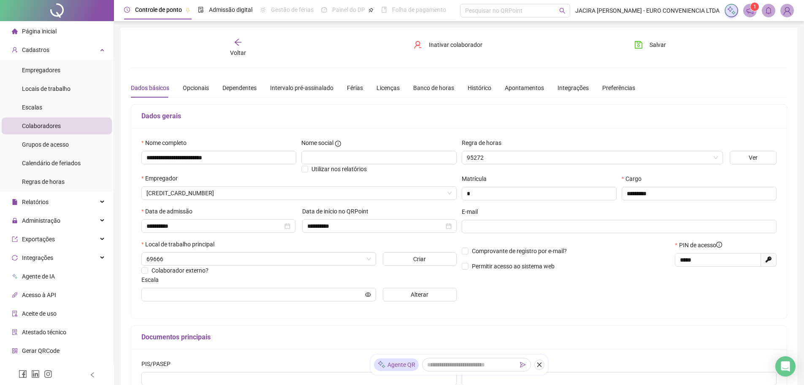
type input "**********"
click at [293, 258] on span "POSTO" at bounding box center [259, 258] width 225 height 13
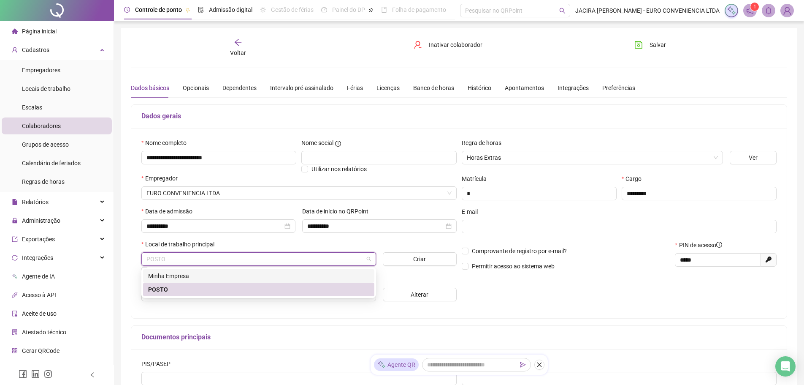
click at [228, 273] on div "Minha Empresa" at bounding box center [258, 275] width 221 height 9
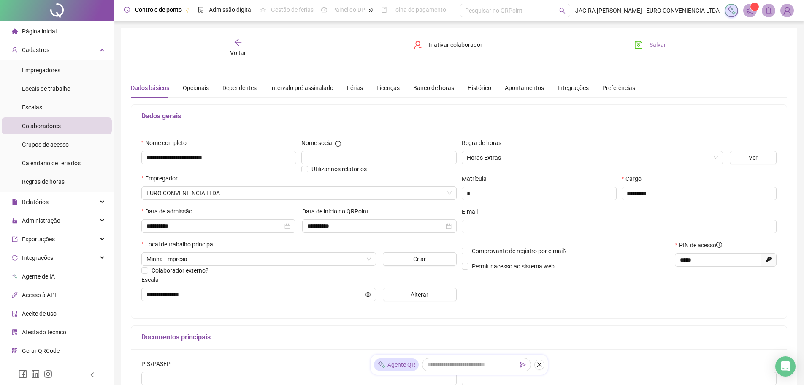
click at [657, 47] on span "Salvar" at bounding box center [658, 44] width 16 height 9
click at [239, 49] on span "Voltar" at bounding box center [238, 52] width 16 height 7
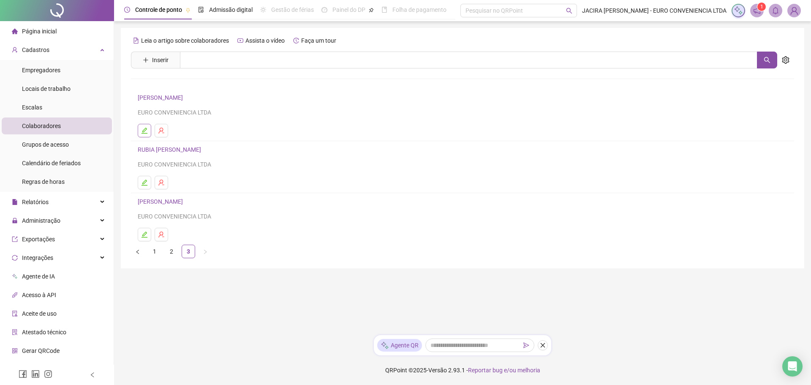
click at [145, 131] on icon "edit" at bounding box center [144, 130] width 7 height 7
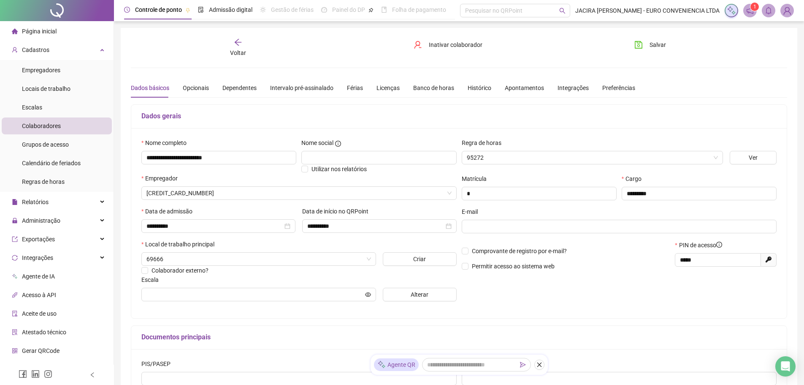
type input "**********"
click at [209, 260] on span "POSTO" at bounding box center [259, 258] width 225 height 13
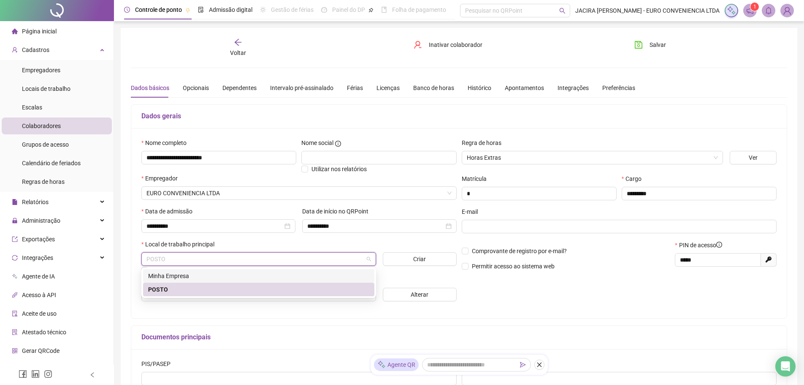
click at [200, 276] on div "Minha Empresa" at bounding box center [258, 275] width 221 height 9
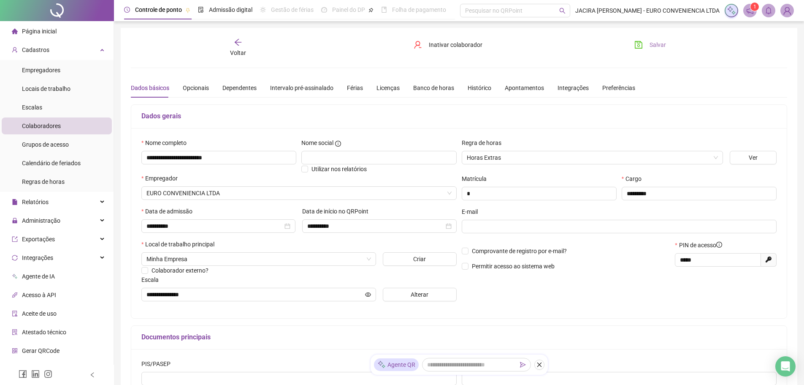
click at [657, 43] on span "Salvar" at bounding box center [658, 44] width 16 height 9
click at [241, 46] on icon "arrow-left" at bounding box center [238, 42] width 8 height 8
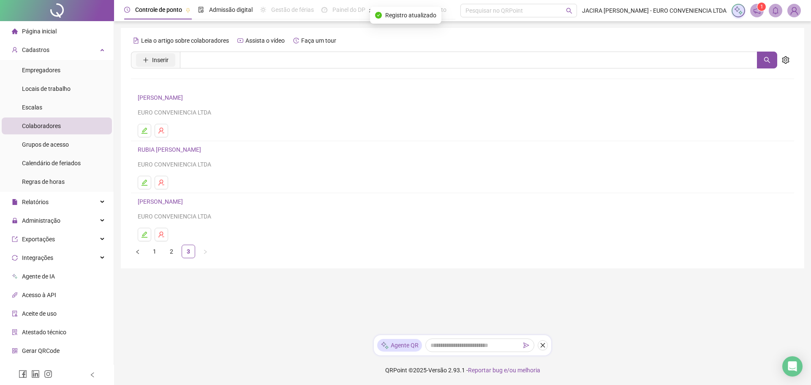
click at [160, 61] on span "Inserir" at bounding box center [160, 59] width 16 height 9
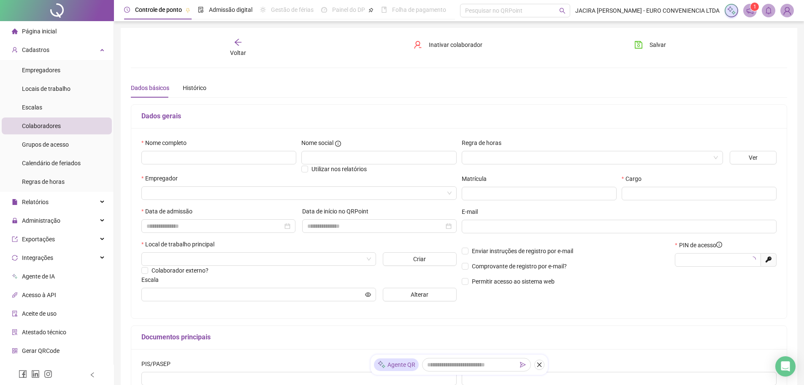
type input "*****"
click at [190, 160] on input "text" at bounding box center [218, 158] width 155 height 14
click at [182, 160] on input "text" at bounding box center [218, 158] width 155 height 14
type input "**********"
click at [496, 152] on input "search" at bounding box center [589, 157] width 244 height 13
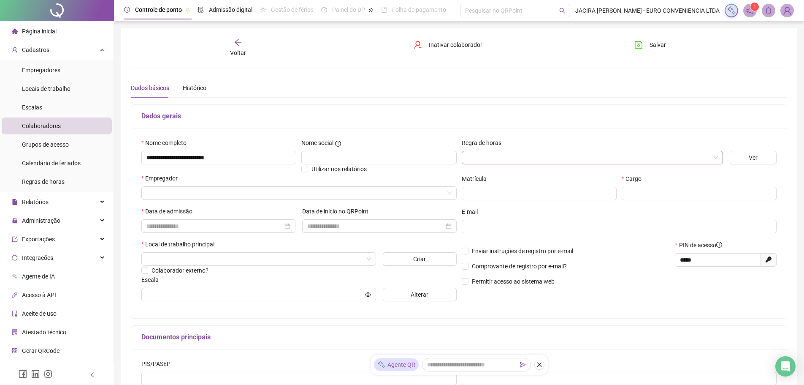
click at [496, 152] on input "search" at bounding box center [589, 157] width 244 height 13
click at [496, 159] on input "search" at bounding box center [589, 157] width 244 height 13
click at [483, 186] on div "Horas Extras" at bounding box center [593, 187] width 248 height 9
click at [209, 193] on input "search" at bounding box center [296, 193] width 298 height 13
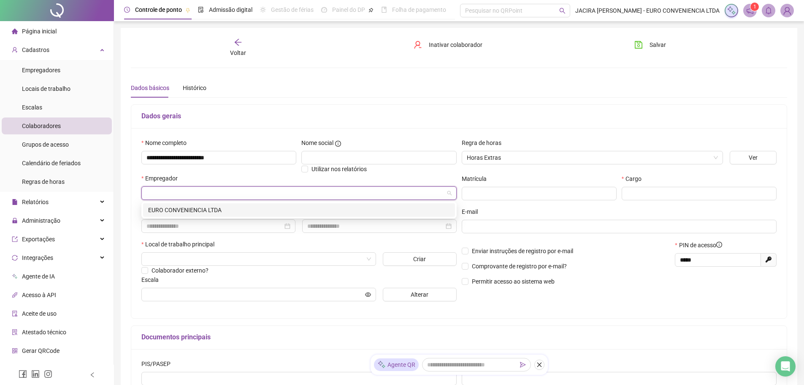
click at [201, 209] on div "EURO CONVENIENCIA LTDA" at bounding box center [299, 209] width 302 height 9
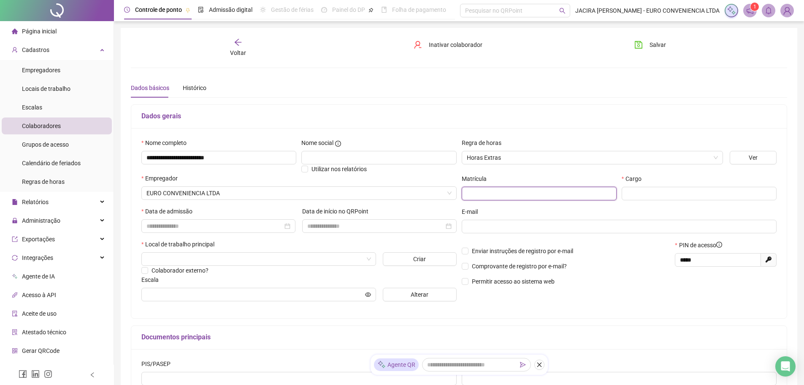
click at [493, 194] on input "text" at bounding box center [539, 194] width 155 height 14
click at [643, 198] on input "text" at bounding box center [699, 194] width 155 height 14
click at [706, 201] on div "Cargo" at bounding box center [699, 190] width 160 height 33
click at [703, 196] on input "text" at bounding box center [699, 194] width 155 height 14
click at [447, 225] on div at bounding box center [379, 225] width 144 height 9
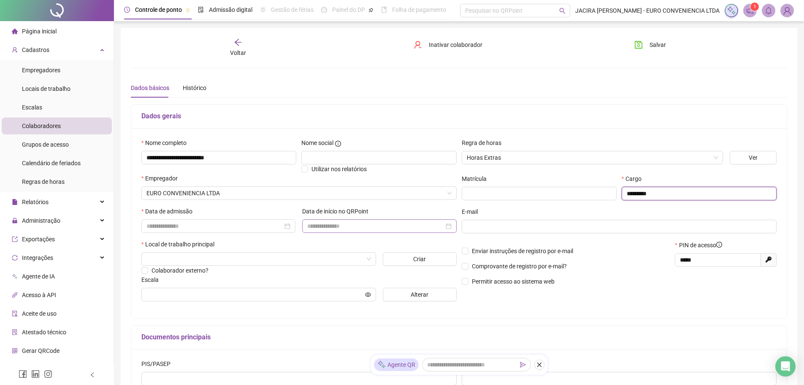
type input "*********"
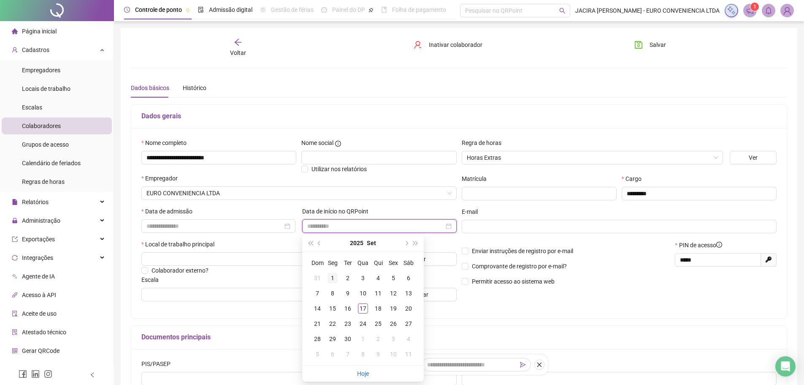
type input "**********"
click at [332, 276] on div "1" at bounding box center [333, 278] width 10 height 10
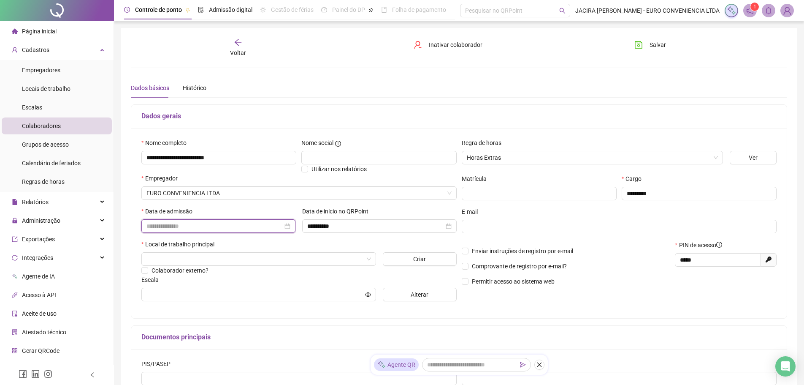
click at [230, 226] on input at bounding box center [215, 225] width 136 height 9
click at [167, 230] on input at bounding box center [215, 225] width 136 height 9
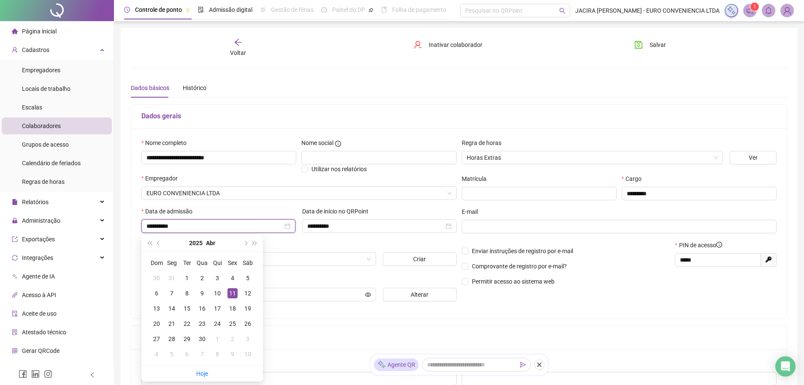
type input "**********"
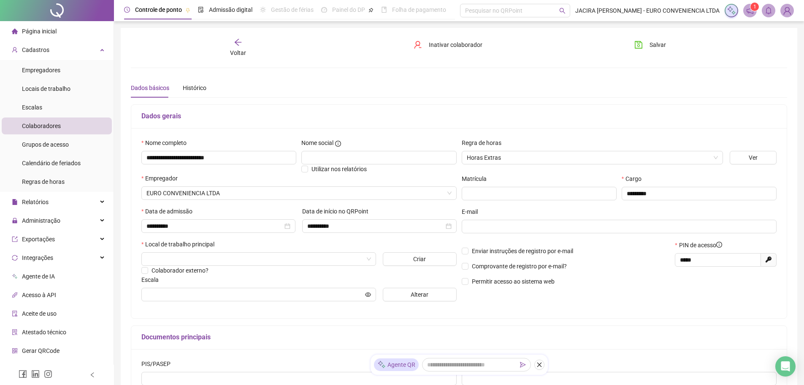
click at [333, 244] on div "Local de trabalho principal" at bounding box center [298, 245] width 315 height 13
click at [233, 254] on input "search" at bounding box center [255, 258] width 217 height 13
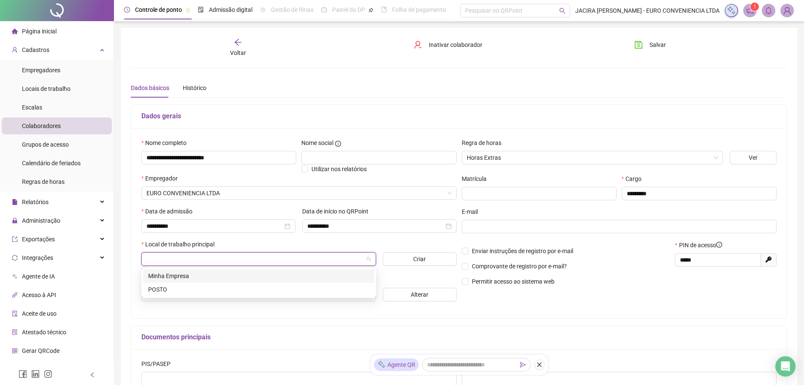
click at [192, 274] on div "Minha Empresa" at bounding box center [258, 275] width 221 height 9
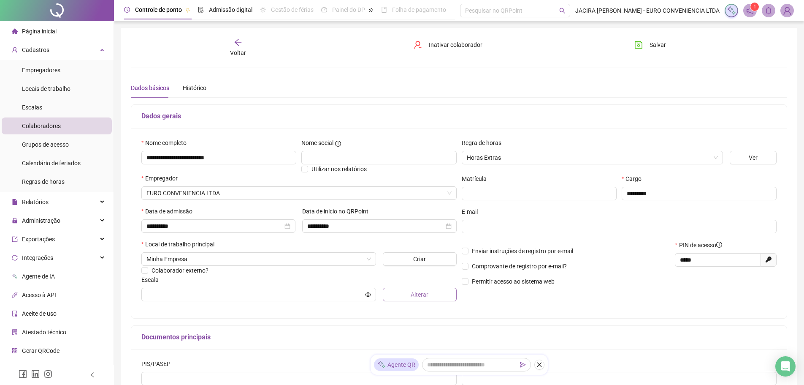
click at [424, 293] on span "Alterar" at bounding box center [420, 294] width 18 height 9
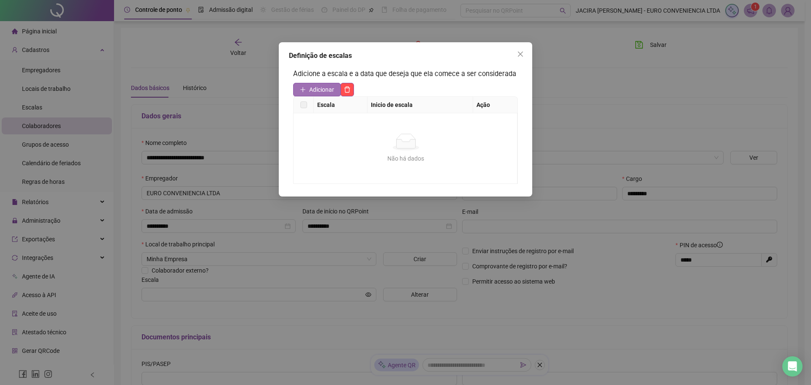
click at [325, 89] on span "Adicionar" at bounding box center [321, 89] width 25 height 9
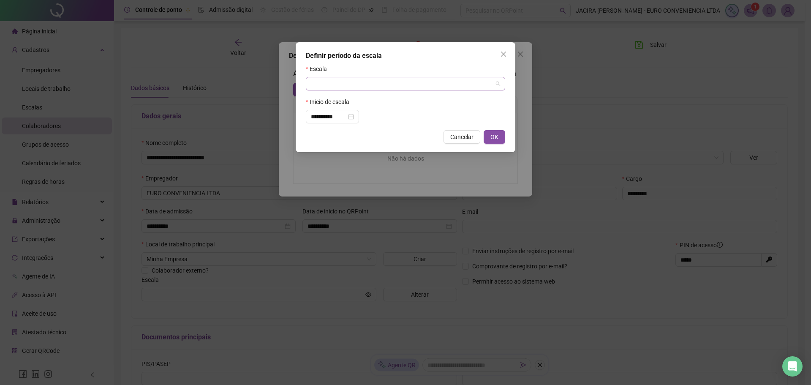
click at [496, 83] on span at bounding box center [405, 83] width 189 height 13
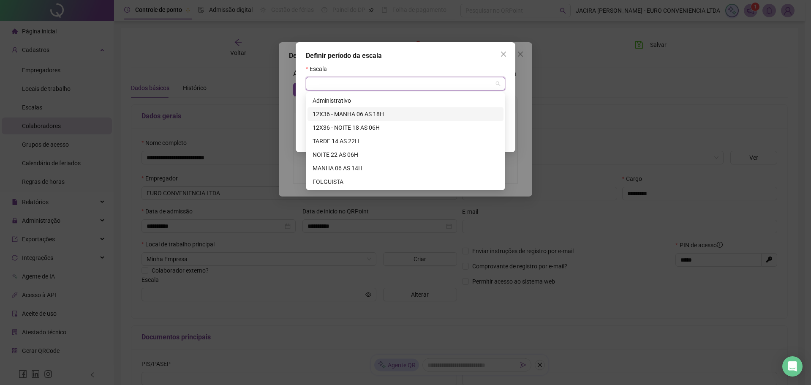
click at [353, 114] on div "12X36 - MANHA 06 AS 18H" at bounding box center [405, 113] width 186 height 9
click at [346, 114] on input "**********" at bounding box center [328, 116] width 35 height 9
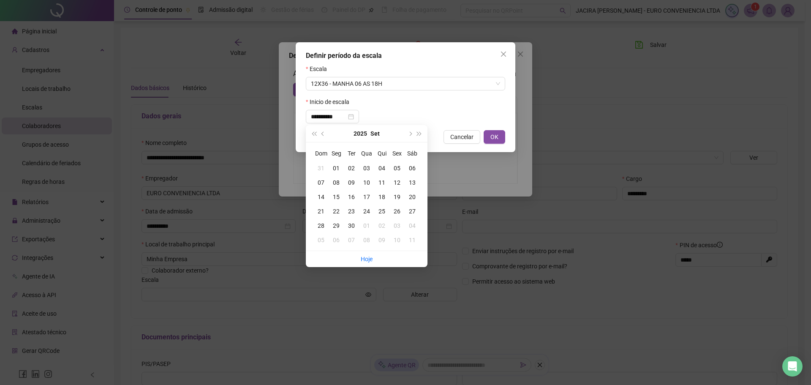
click at [411, 111] on div "**********" at bounding box center [405, 117] width 199 height 14
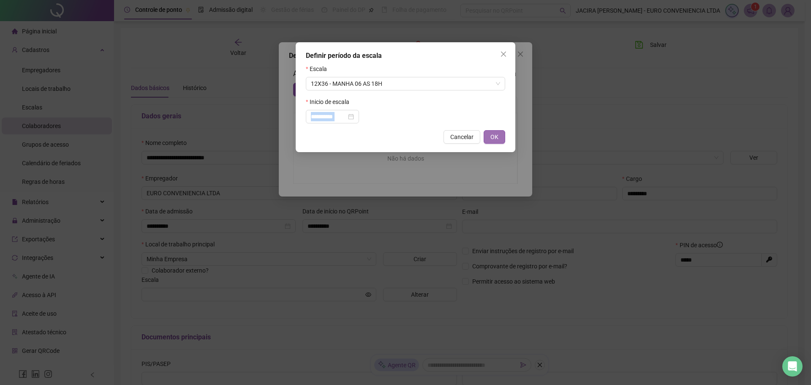
click at [495, 133] on span "OK" at bounding box center [494, 136] width 8 height 9
type input "**********"
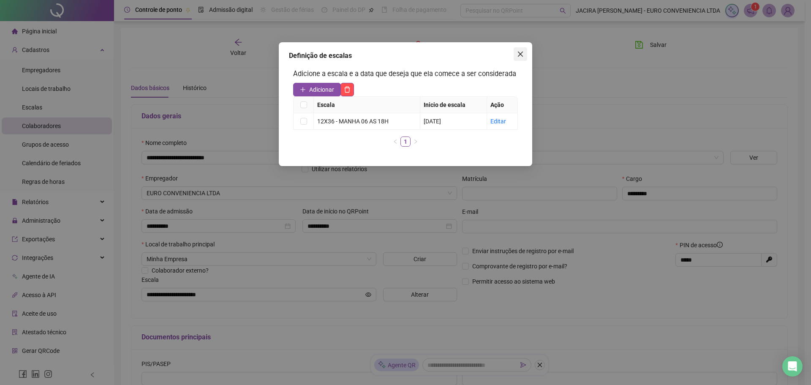
click at [521, 54] on icon "close" at bounding box center [520, 54] width 5 height 5
click at [521, 54] on div "Definição de escalas Adicione a escala e a data que deseja que ela comece a ser…" at bounding box center [405, 192] width 811 height 385
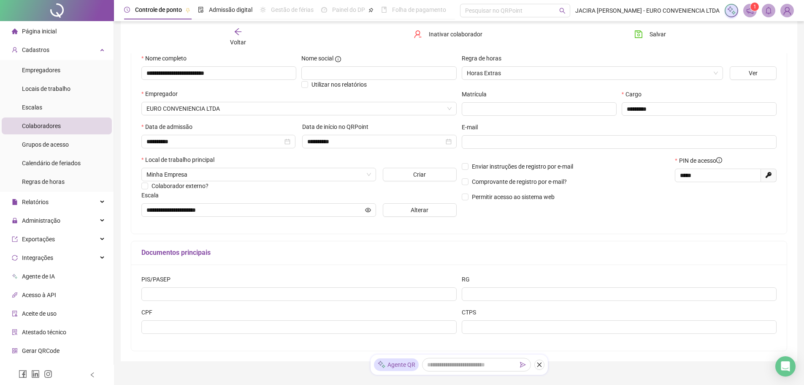
scroll to position [117, 0]
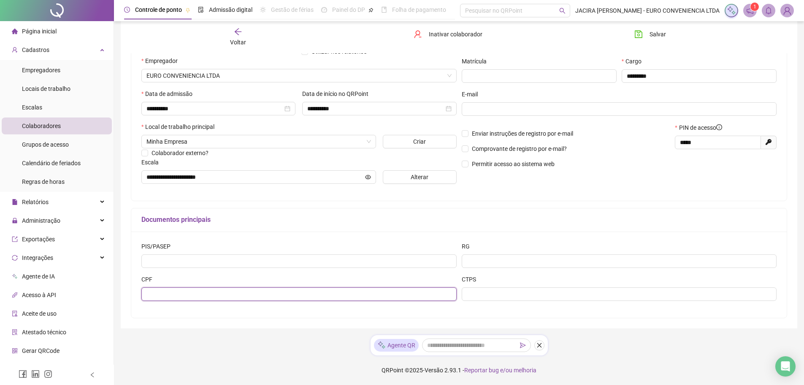
click at [207, 293] on input "text" at bounding box center [298, 294] width 315 height 14
click at [198, 294] on input "text" at bounding box center [298, 294] width 315 height 14
click at [152, 296] on input "text" at bounding box center [298, 294] width 315 height 14
type input "**********"
click at [597, 148] on p "Comprovante de registro por e-mail?" at bounding box center [566, 148] width 209 height 9
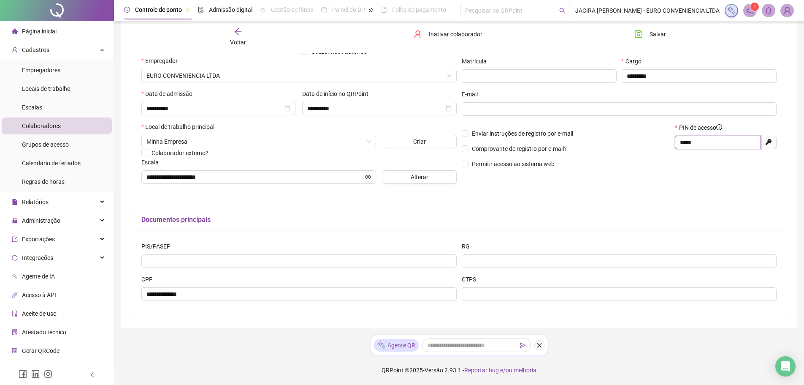
click at [684, 146] on input "*****" at bounding box center [717, 142] width 74 height 9
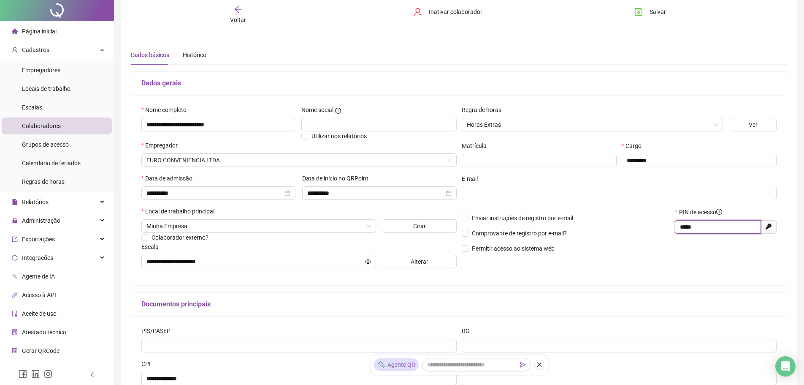
scroll to position [0, 0]
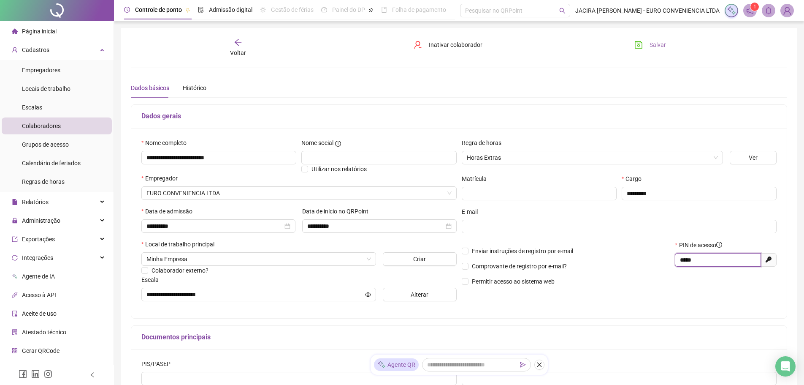
type input "*****"
click at [657, 43] on span "Salvar" at bounding box center [658, 44] width 16 height 9
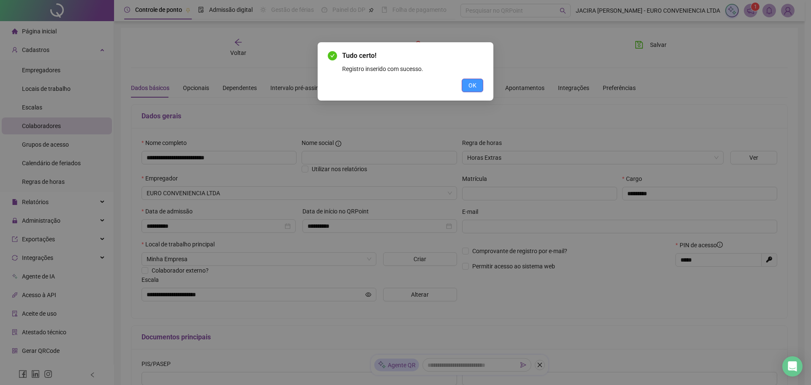
click at [475, 89] on span "OK" at bounding box center [472, 85] width 8 height 9
